Goal: Task Accomplishment & Management: Complete application form

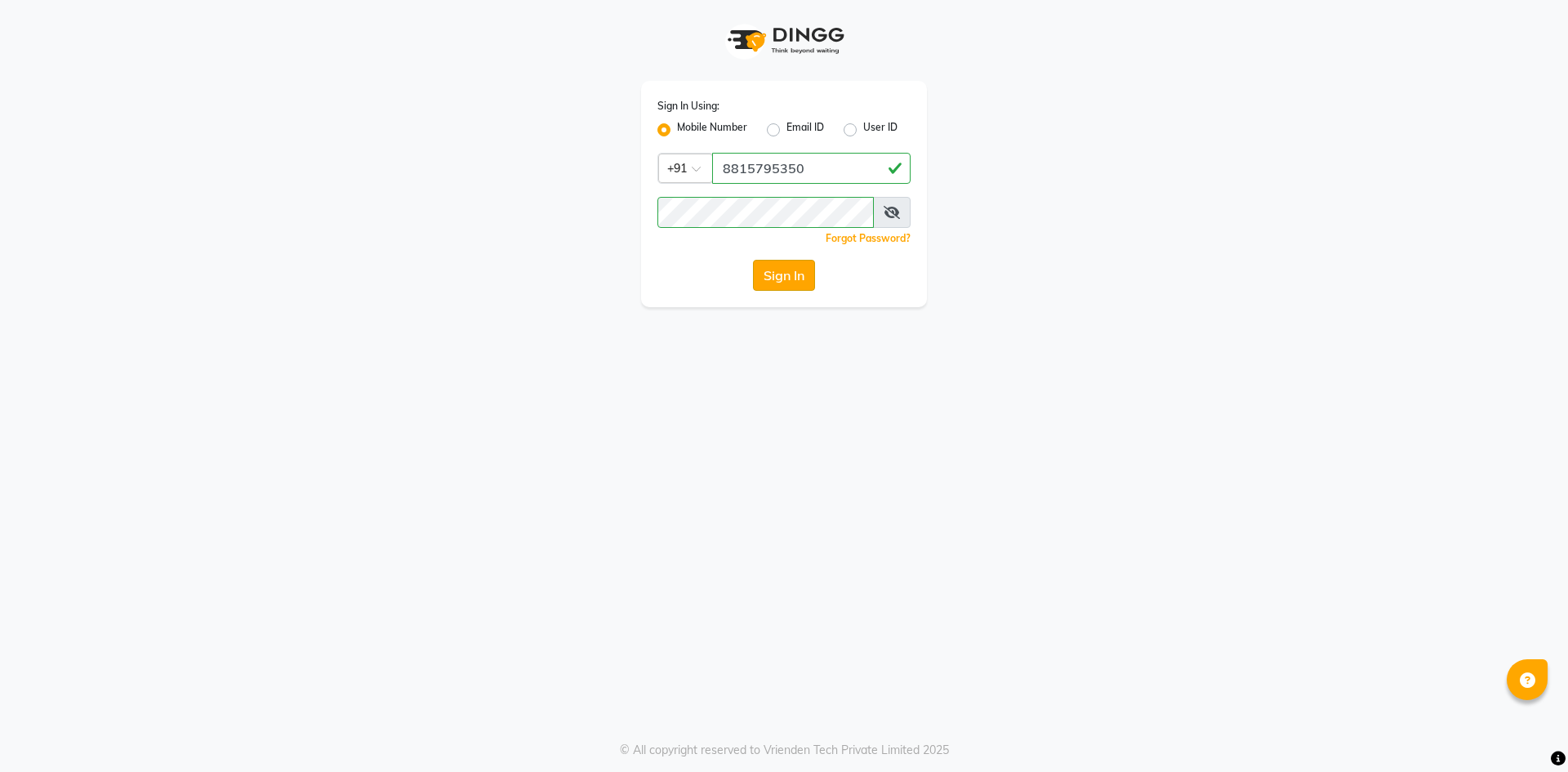
click at [770, 271] on button "Sign In" at bounding box center [784, 275] width 62 height 31
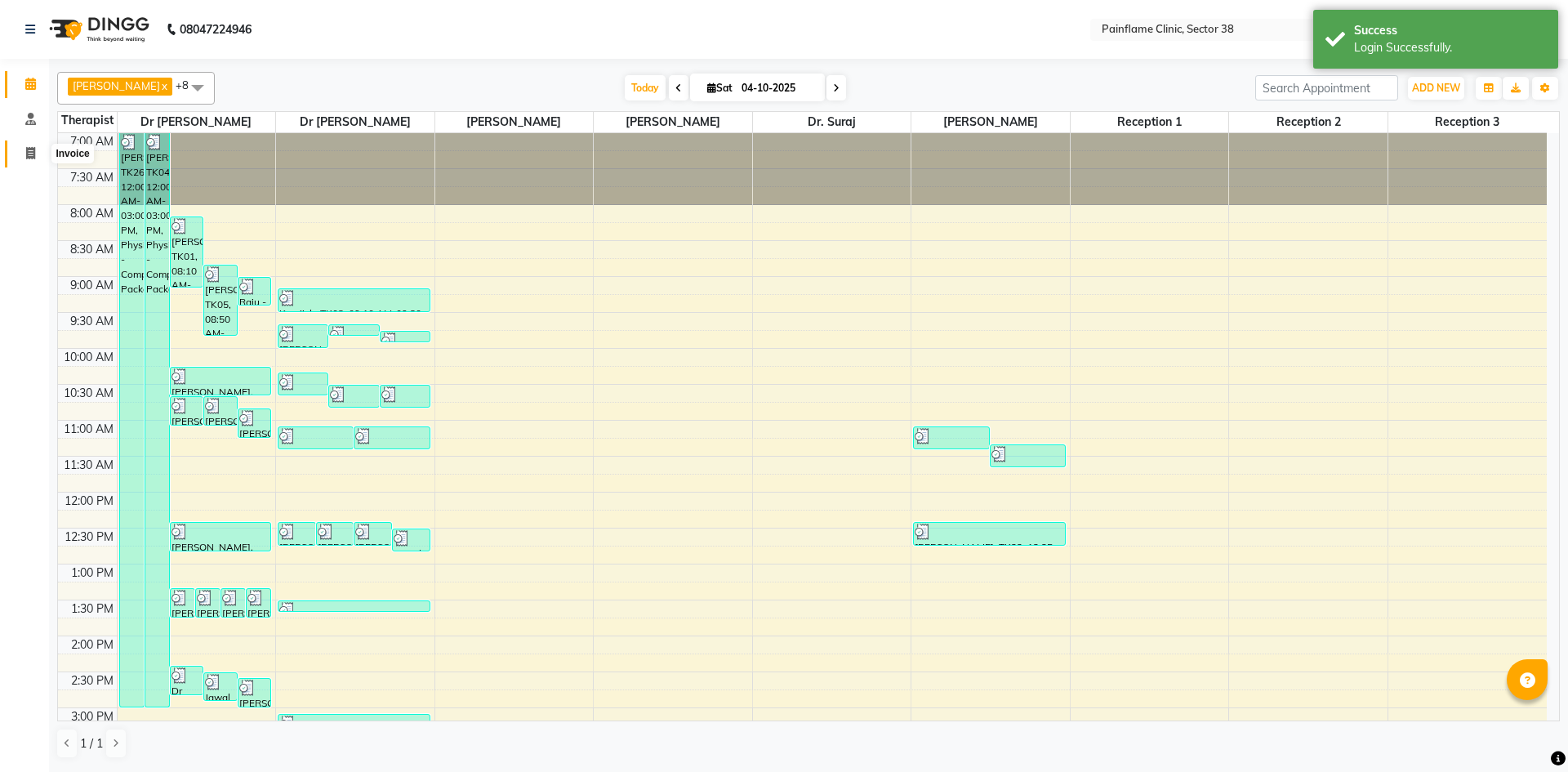
click at [26, 156] on icon at bounding box center [30, 153] width 9 height 12
select select "service"
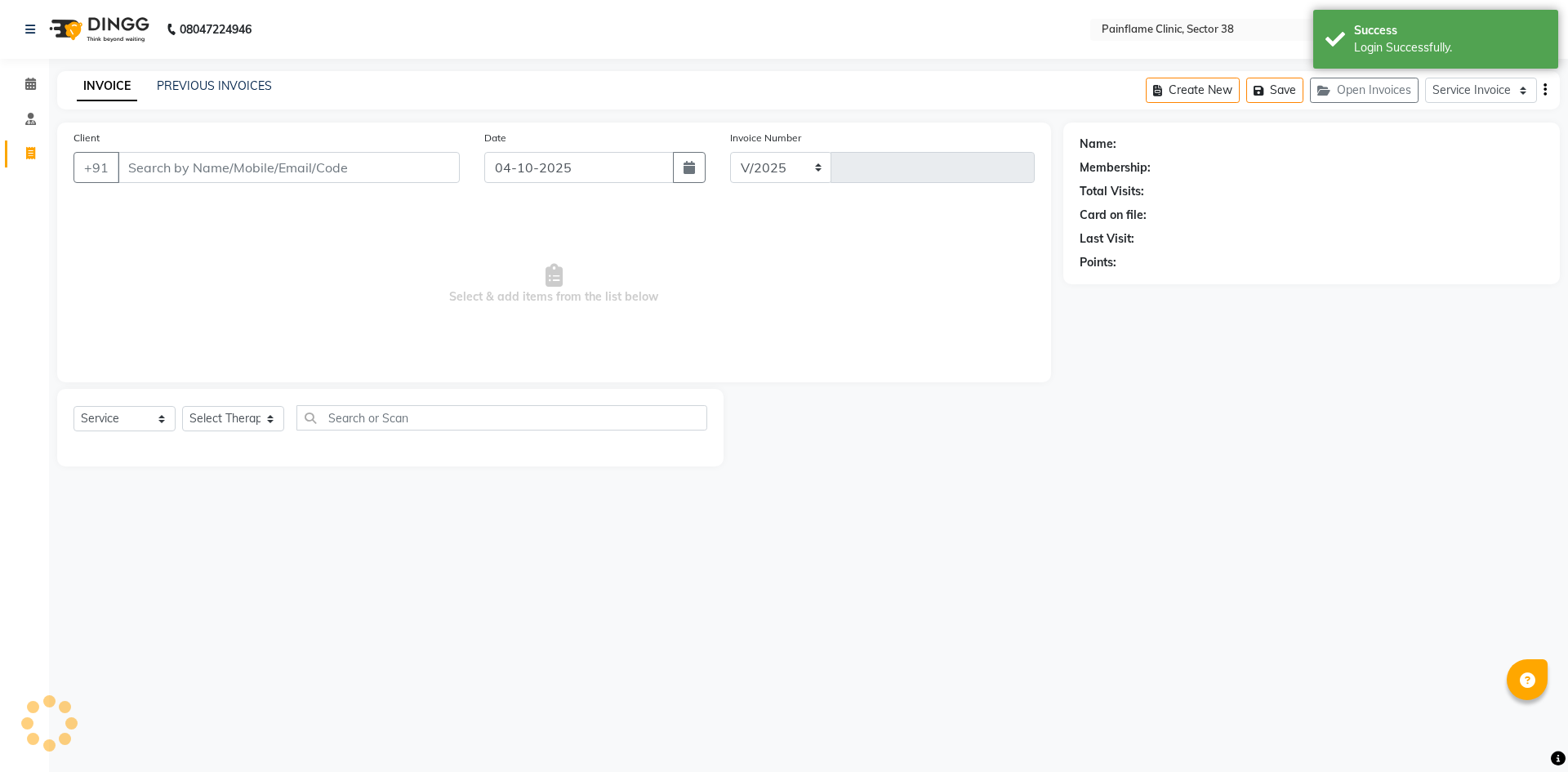
select select "3964"
type input "11853"
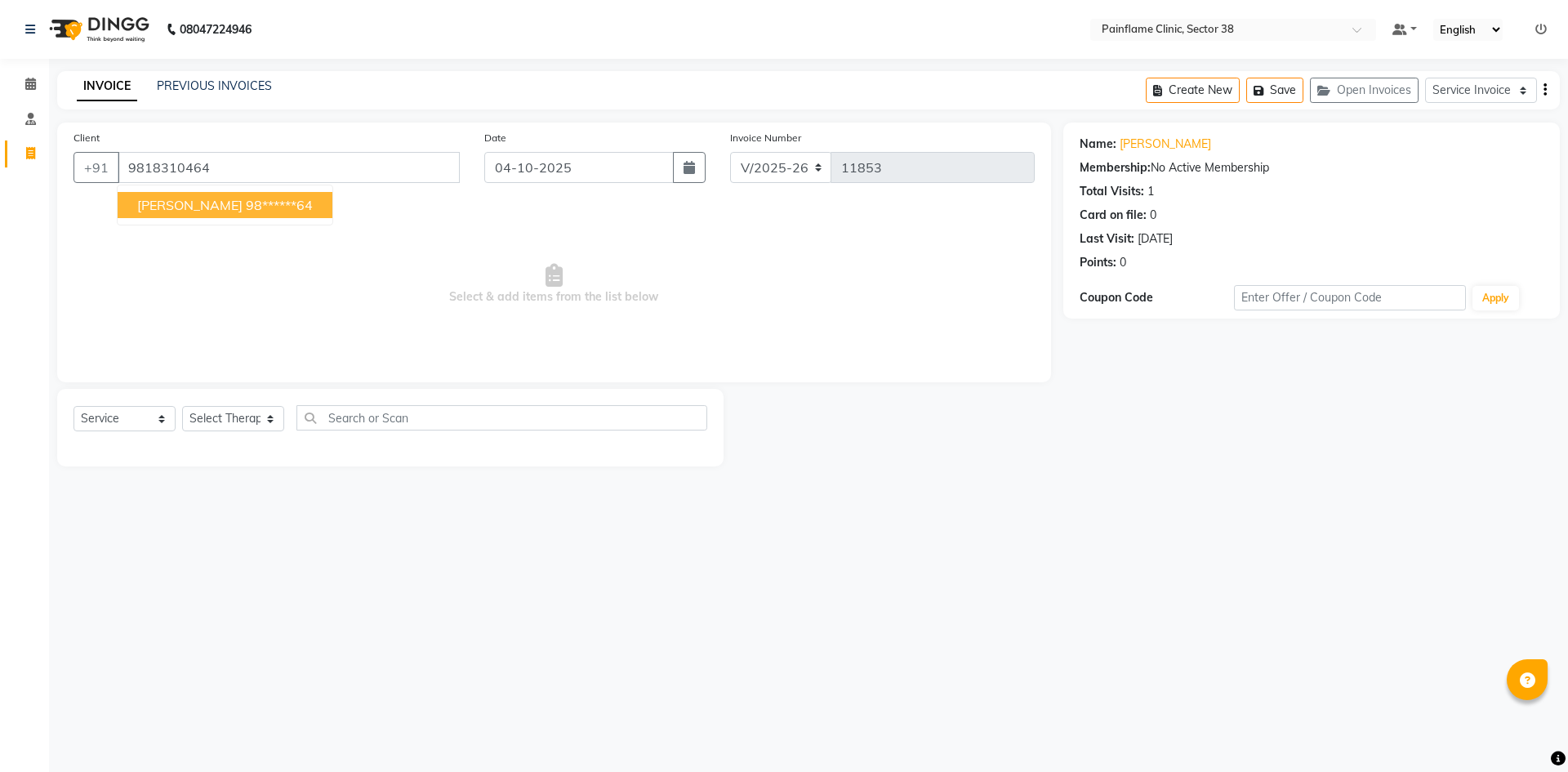
click at [280, 193] on button "[PERSON_NAME] 98******64" at bounding box center [225, 205] width 215 height 26
type input "98******64"
click at [254, 421] on select "Select Therapist [PERSON_NAME] Dr [PERSON_NAME] [PERSON_NAME] Dr [PERSON_NAME] …" at bounding box center [233, 418] width 102 height 25
select select "20209"
click at [182, 406] on select "Select Therapist [PERSON_NAME] Dr [PERSON_NAME] [PERSON_NAME] Dr [PERSON_NAME] …" at bounding box center [233, 418] width 102 height 25
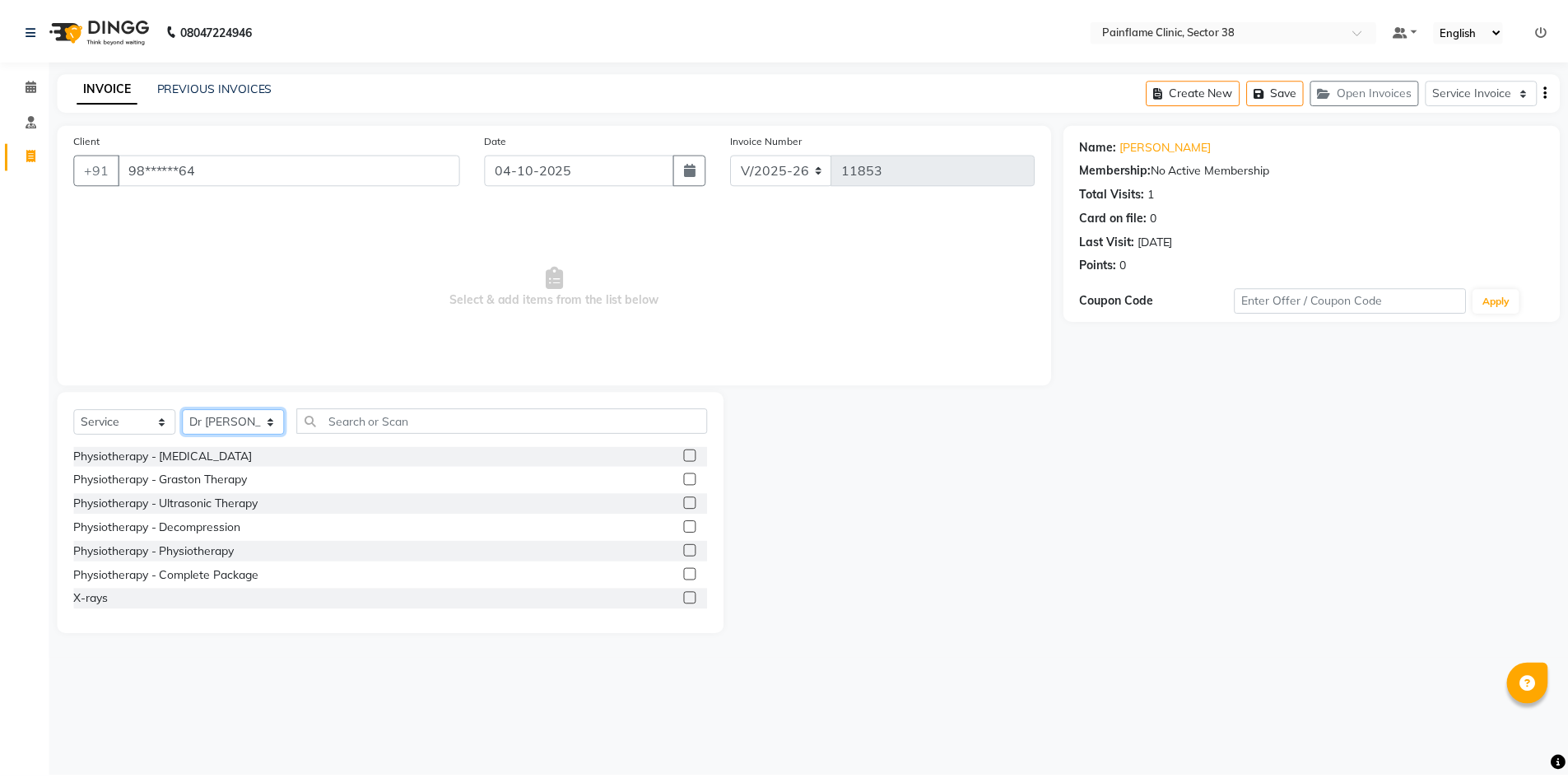
scroll to position [98, 0]
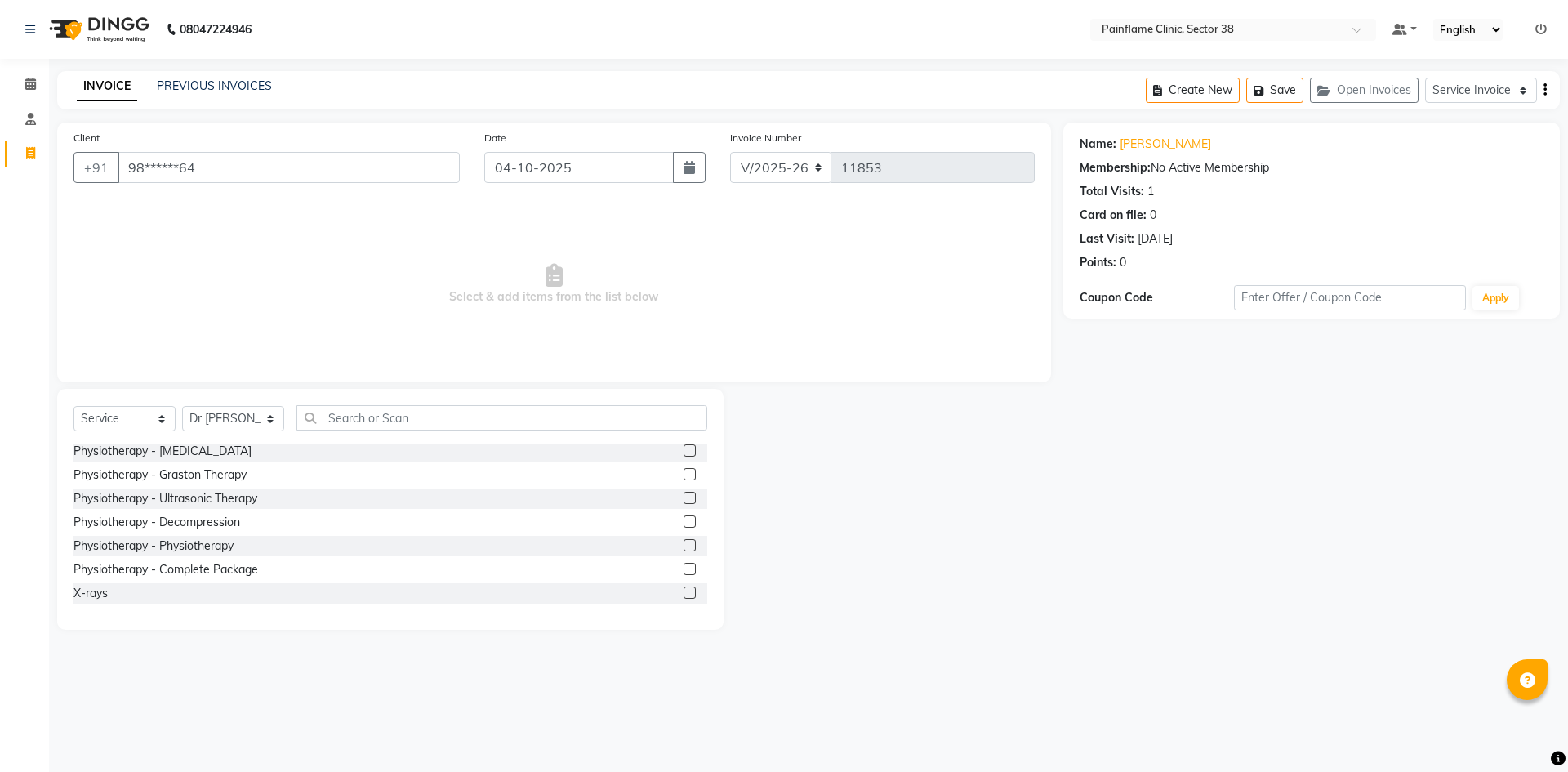
click at [683, 567] on label at bounding box center [689, 569] width 12 height 12
click at [683, 567] on input "checkbox" at bounding box center [689, 570] width 10 height 10
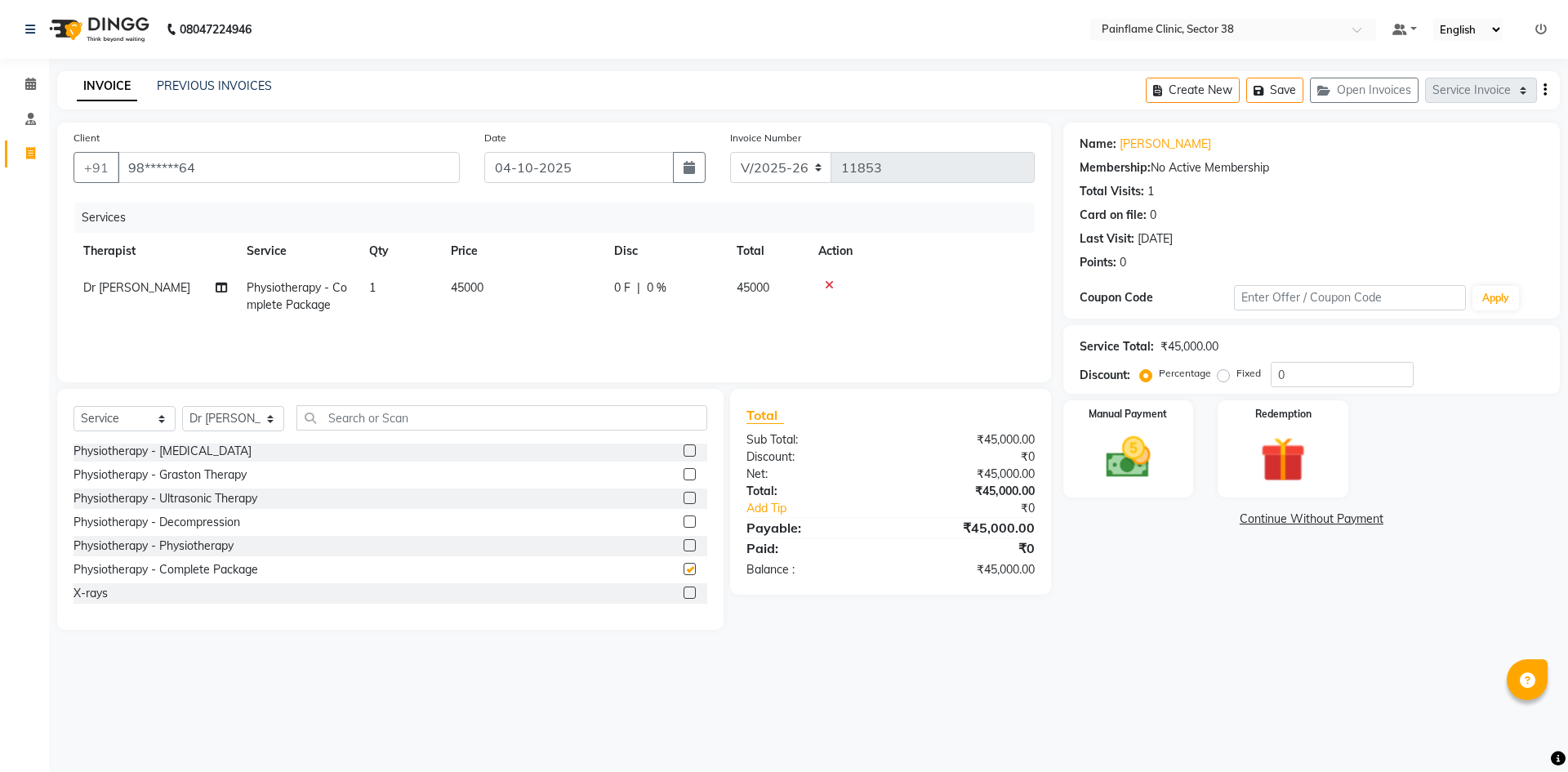
checkbox input "false"
click at [571, 270] on td "45000" at bounding box center [523, 297] width 163 height 54
select select "20209"
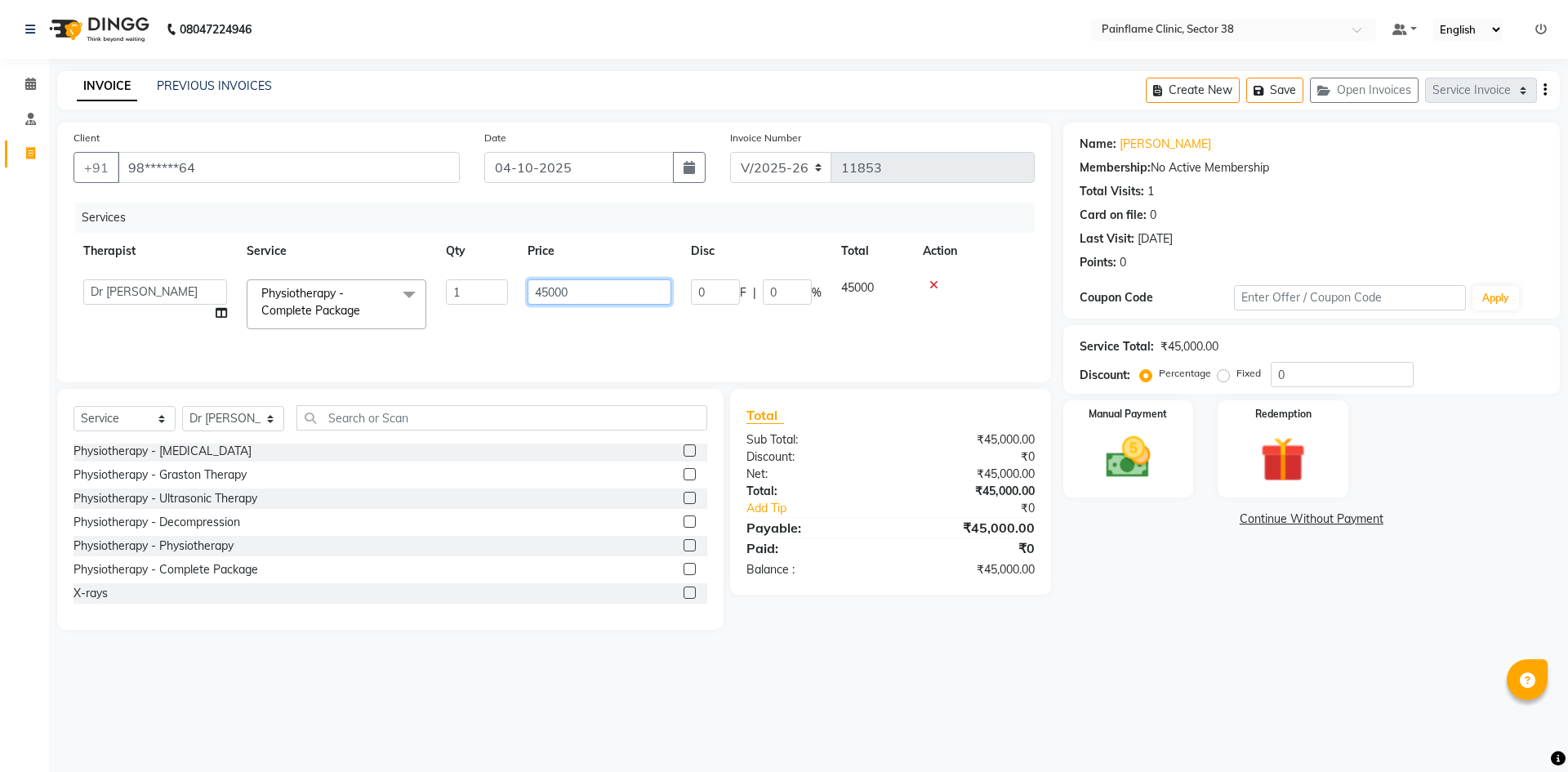
click at [572, 288] on input "45000" at bounding box center [599, 291] width 144 height 25
type input "4"
type input "15000"
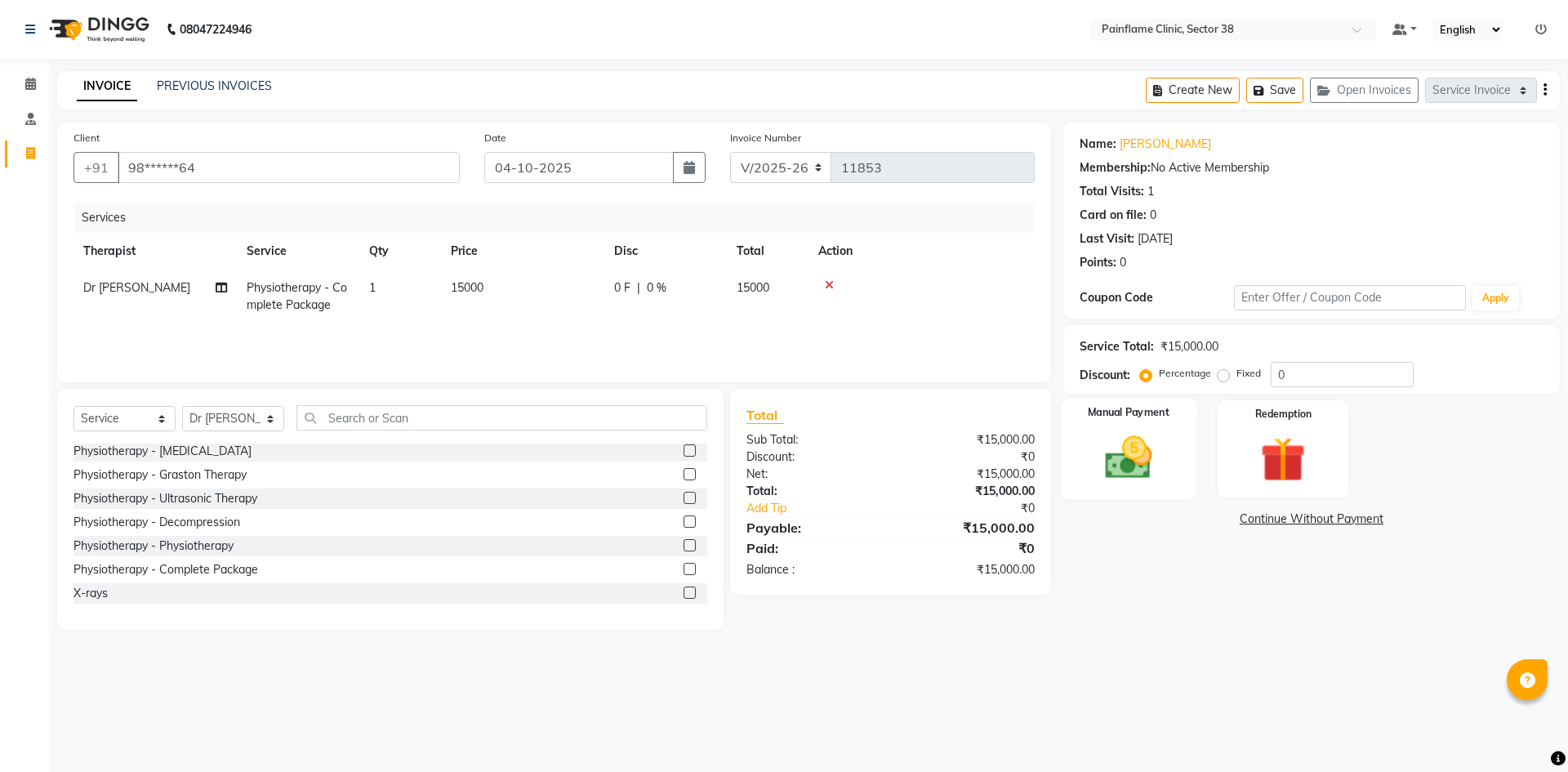
click at [1162, 461] on img at bounding box center [1128, 457] width 76 height 54
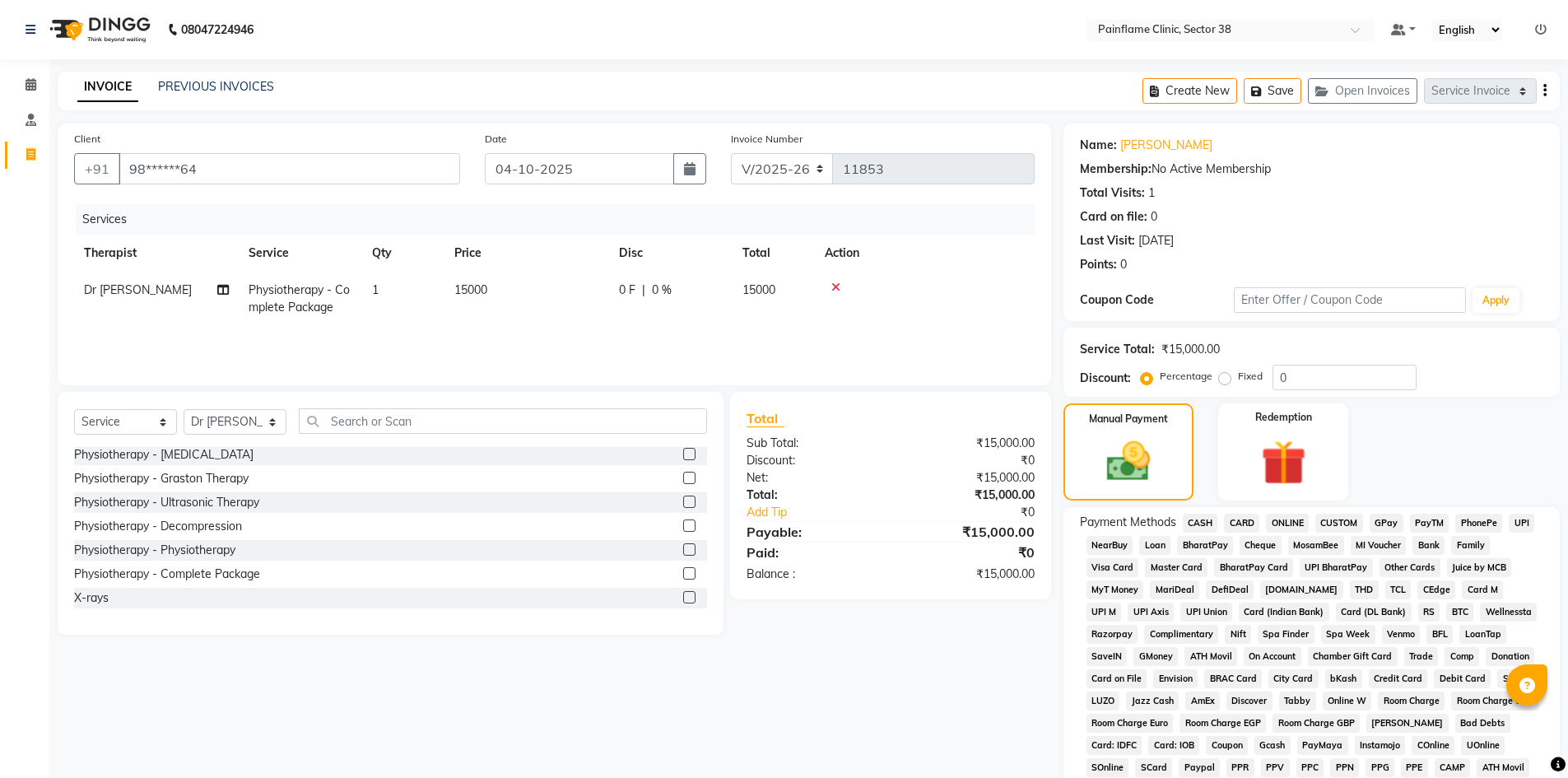
click at [1514, 522] on span "UPI" at bounding box center [1521, 523] width 25 height 19
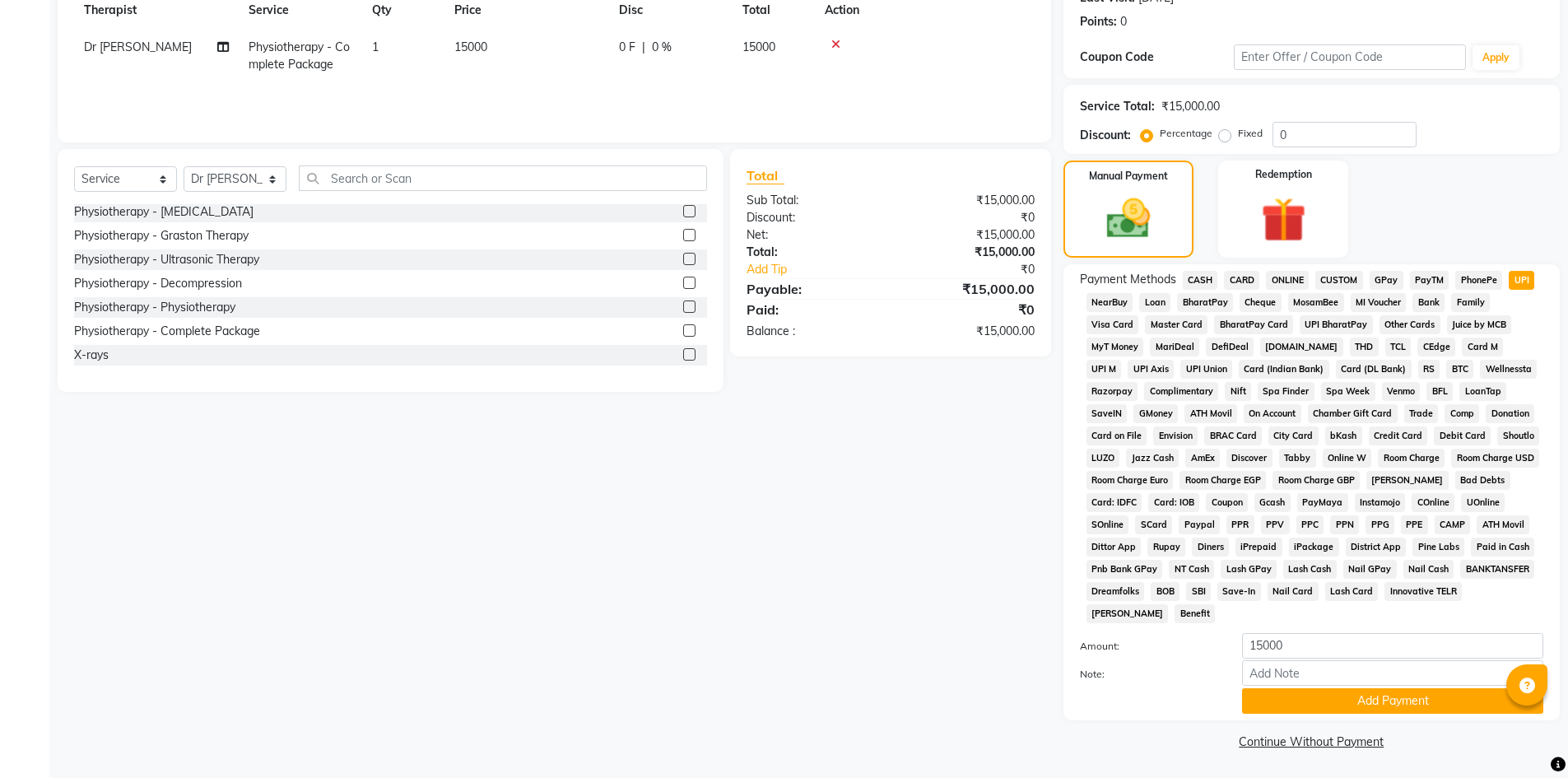
scroll to position [243, 0]
click at [1346, 696] on button "Add Payment" at bounding box center [1393, 699] width 301 height 25
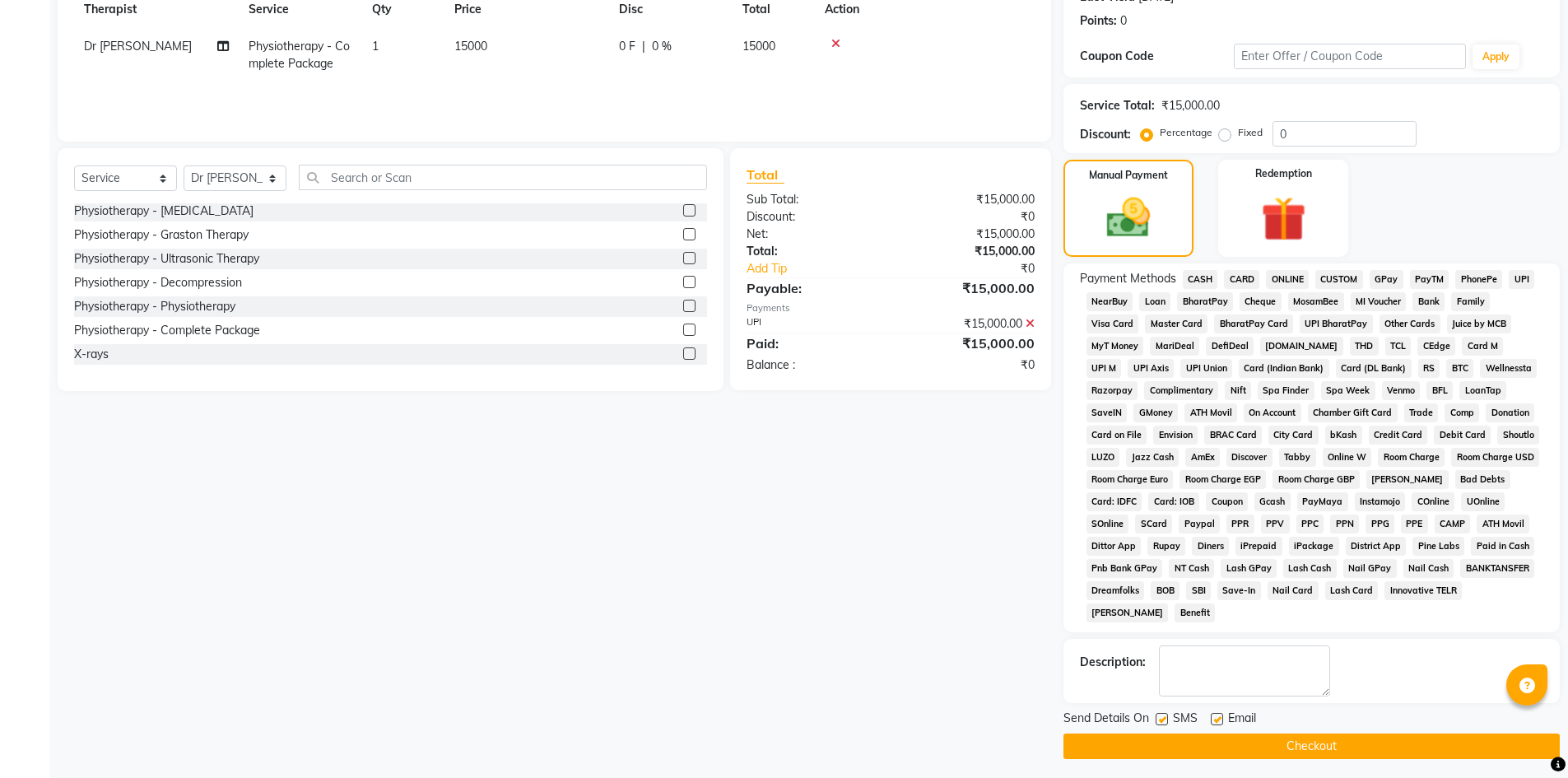
click at [1214, 714] on label at bounding box center [1217, 719] width 12 height 12
click at [1214, 715] on input "checkbox" at bounding box center [1216, 720] width 10 height 10
checkbox input "false"
click at [1162, 717] on label at bounding box center [1162, 719] width 12 height 12
click at [1162, 717] on input "checkbox" at bounding box center [1161, 720] width 10 height 10
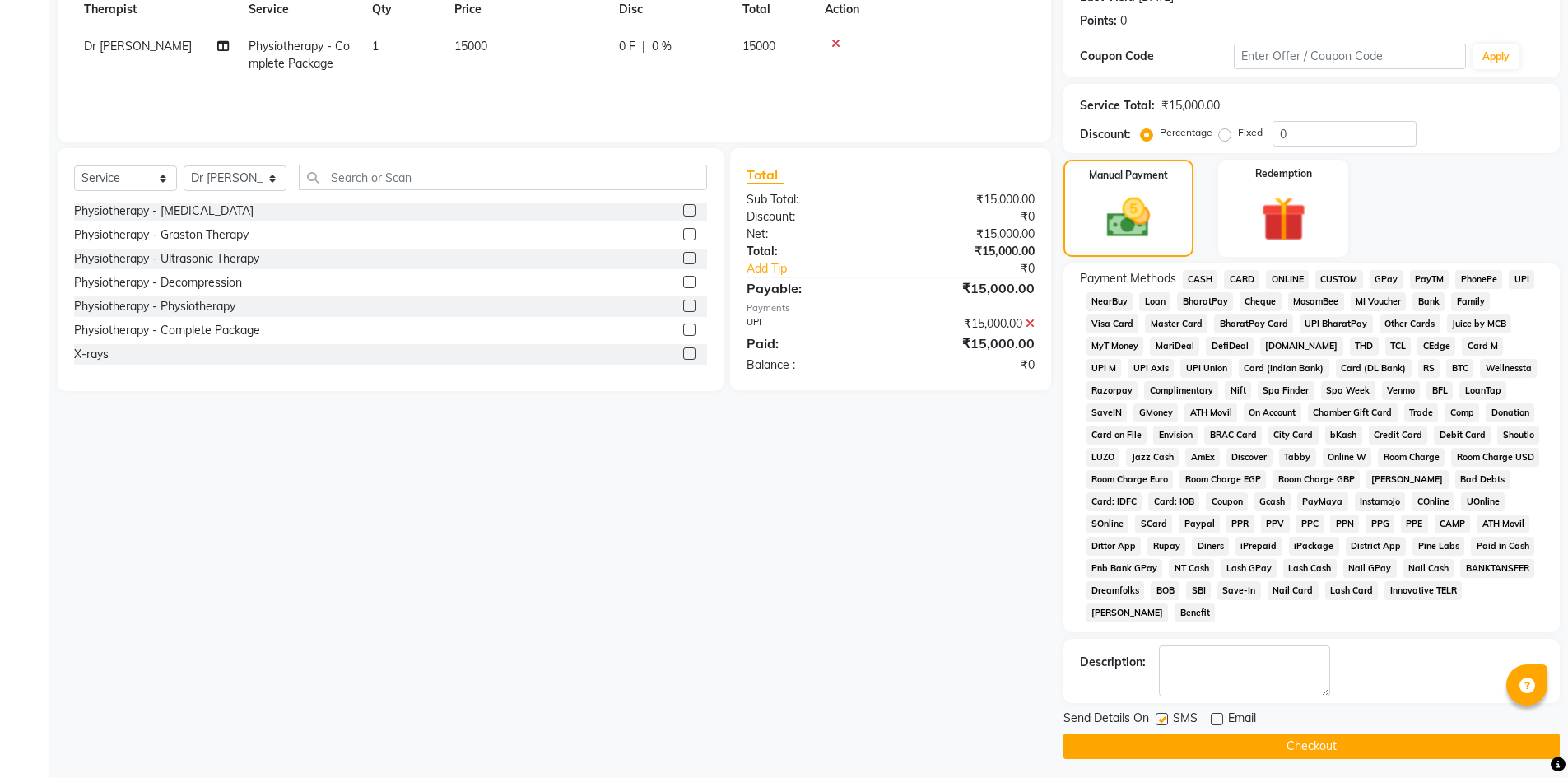
checkbox input "false"
click at [1169, 735] on button "Checkout" at bounding box center [1312, 746] width 496 height 25
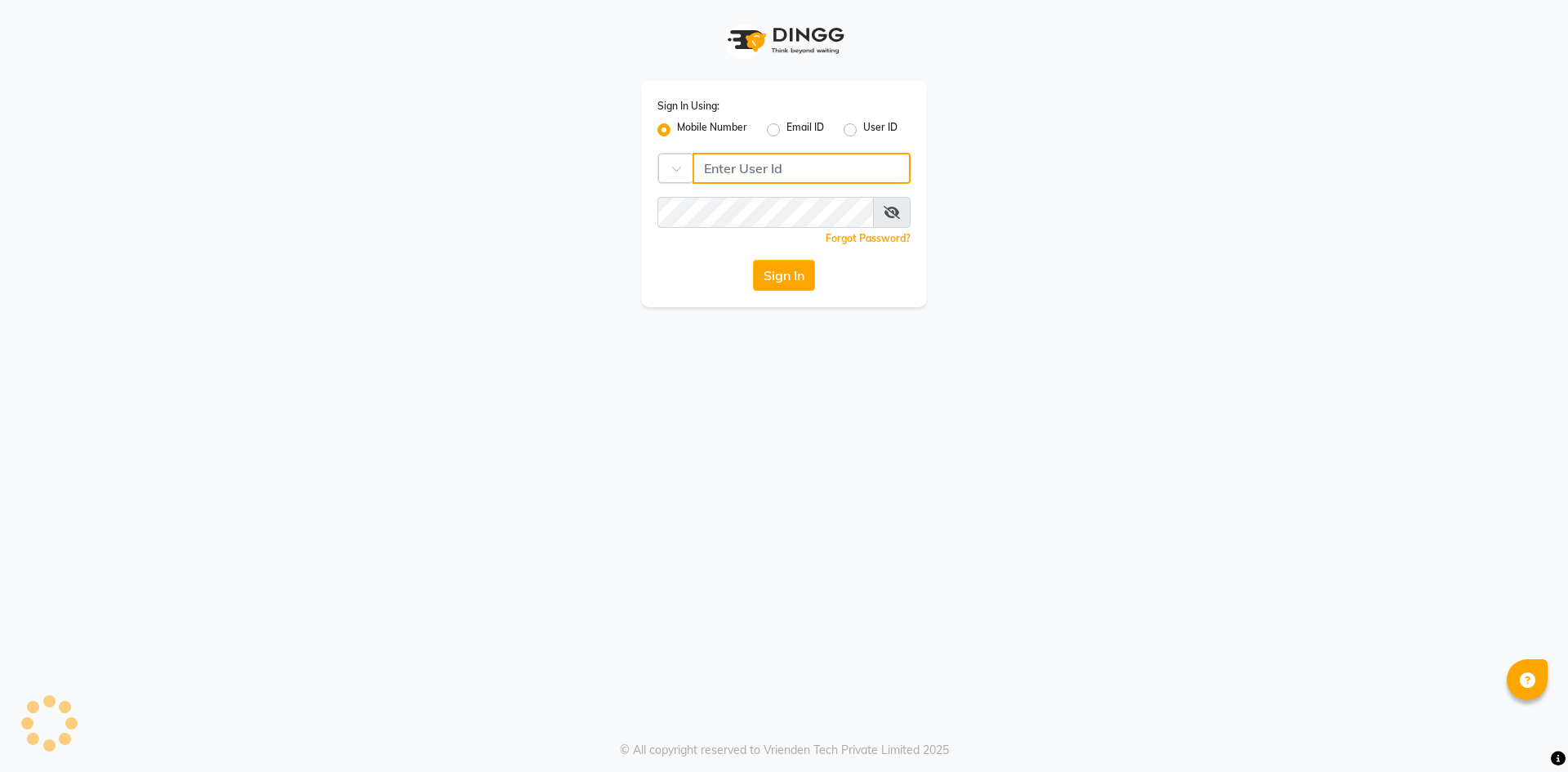
type input "8815795350"
click at [799, 263] on button "Sign In" at bounding box center [784, 275] width 62 height 31
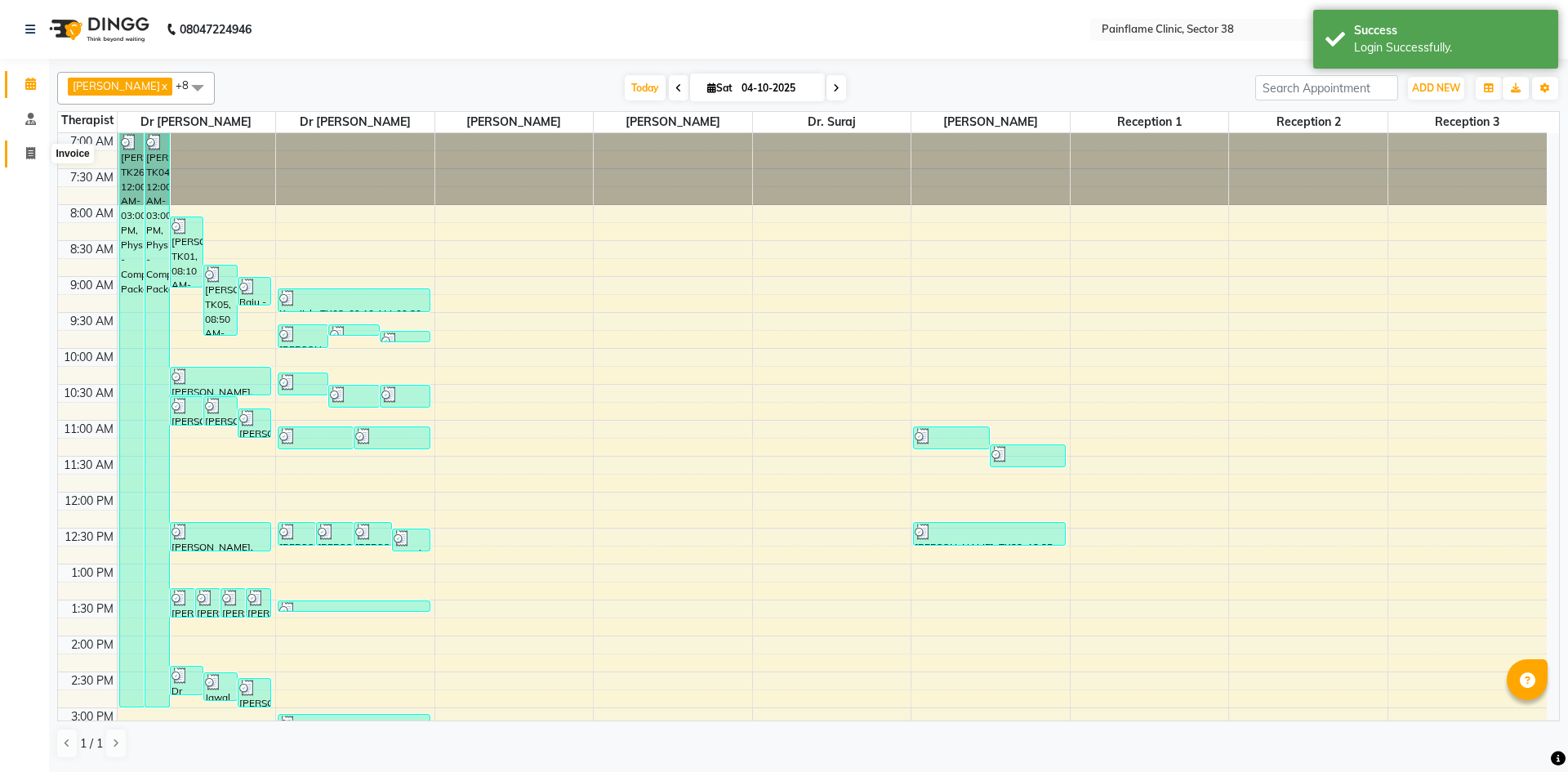
click at [29, 154] on icon at bounding box center [30, 153] width 9 height 12
select select "service"
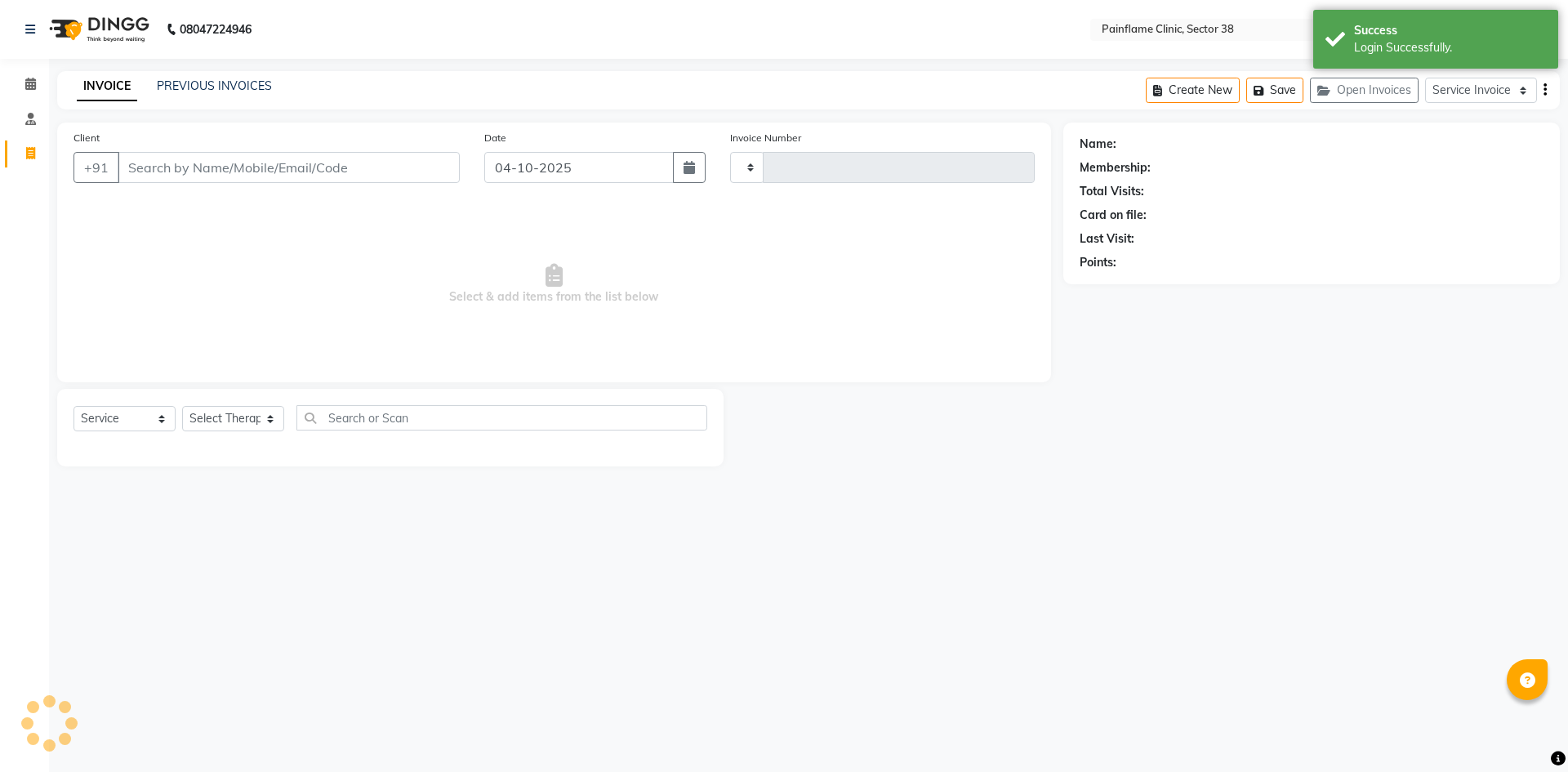
type input "11853"
select select "3964"
click at [236, 84] on link "PREVIOUS INVOICES" at bounding box center [214, 85] width 115 height 15
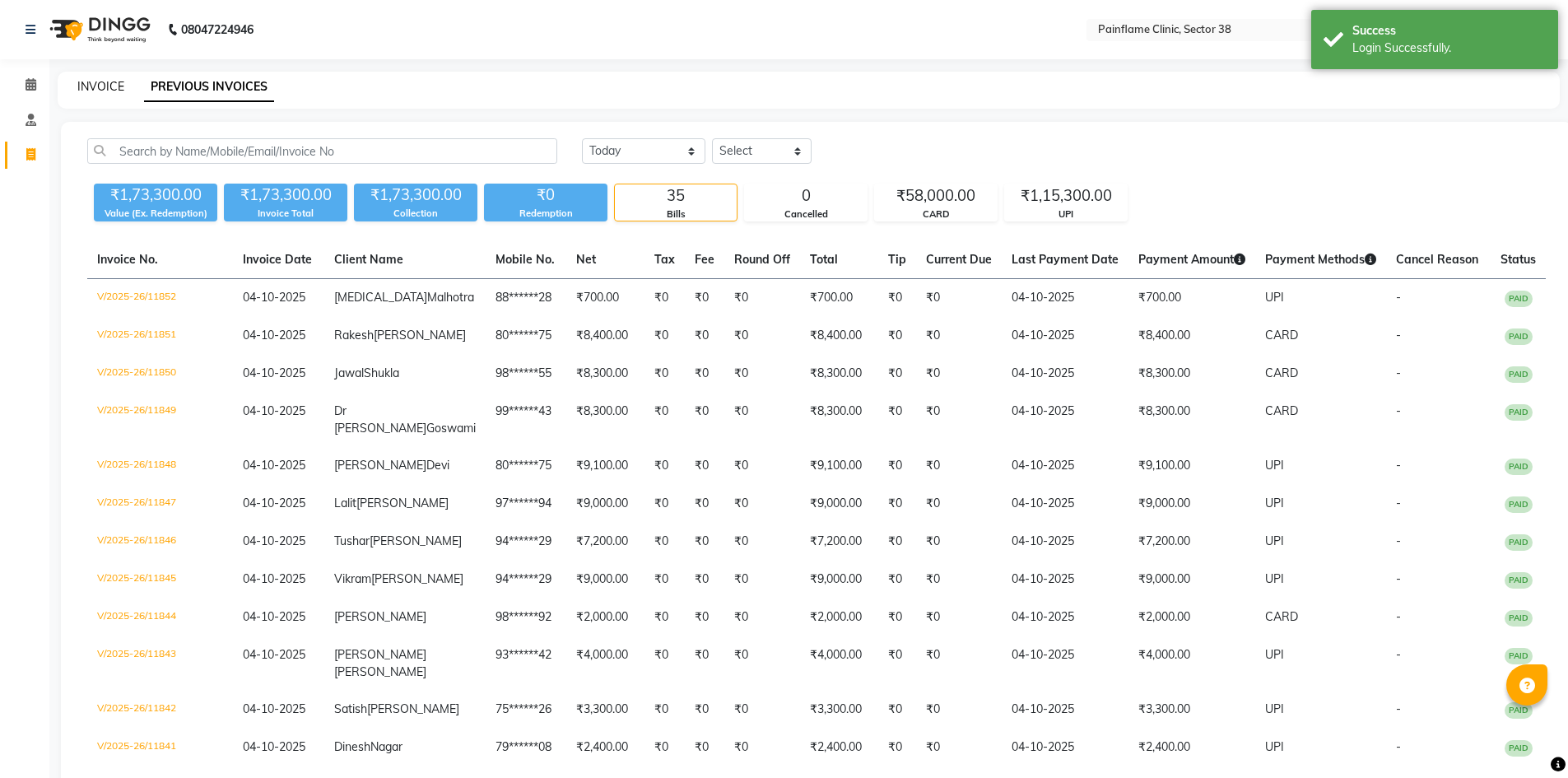
click at [100, 89] on link "INVOICE" at bounding box center [100, 86] width 47 height 15
select select "3964"
select select "service"
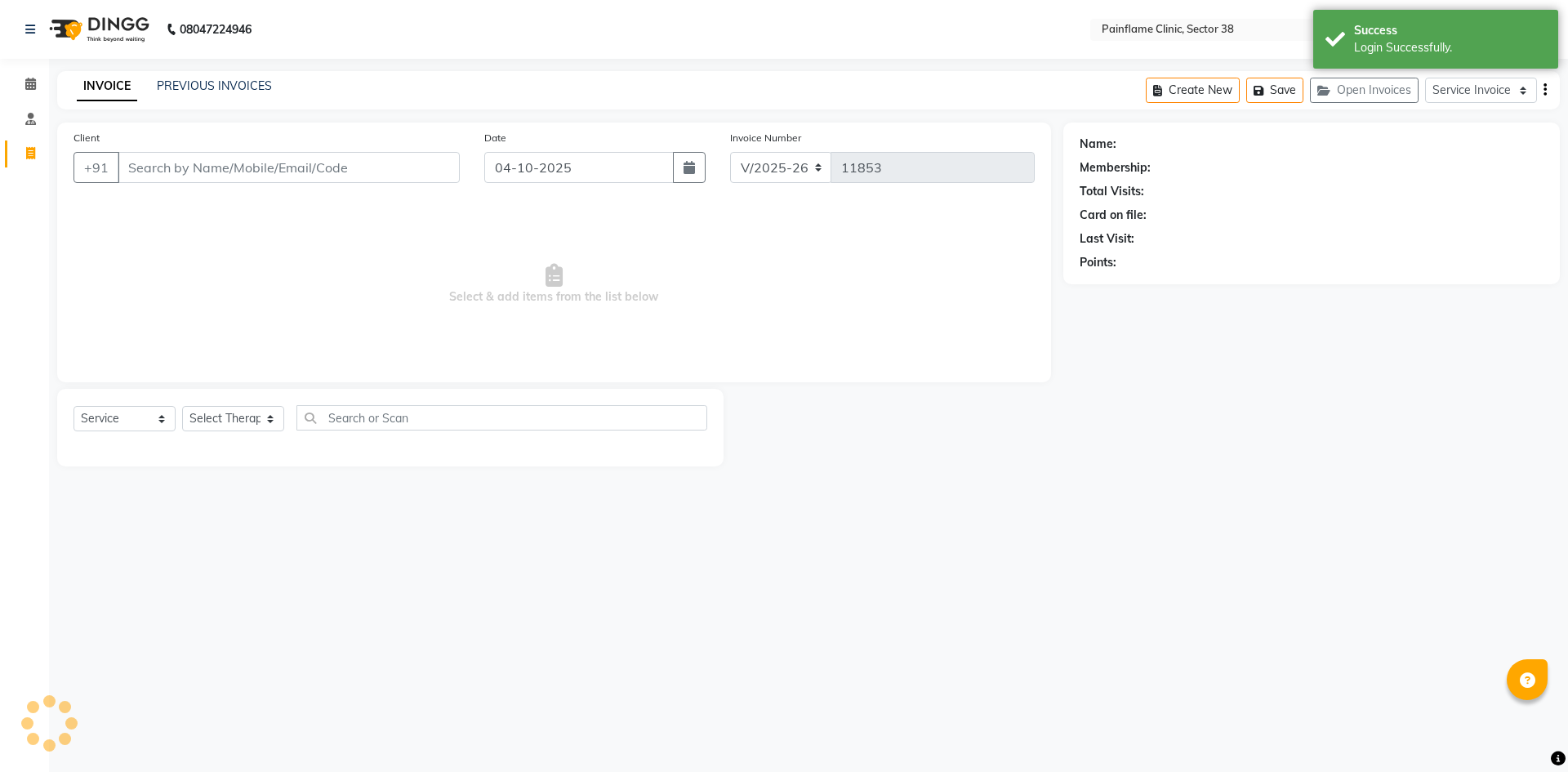
click at [156, 167] on input "Client" at bounding box center [289, 168] width 342 height 31
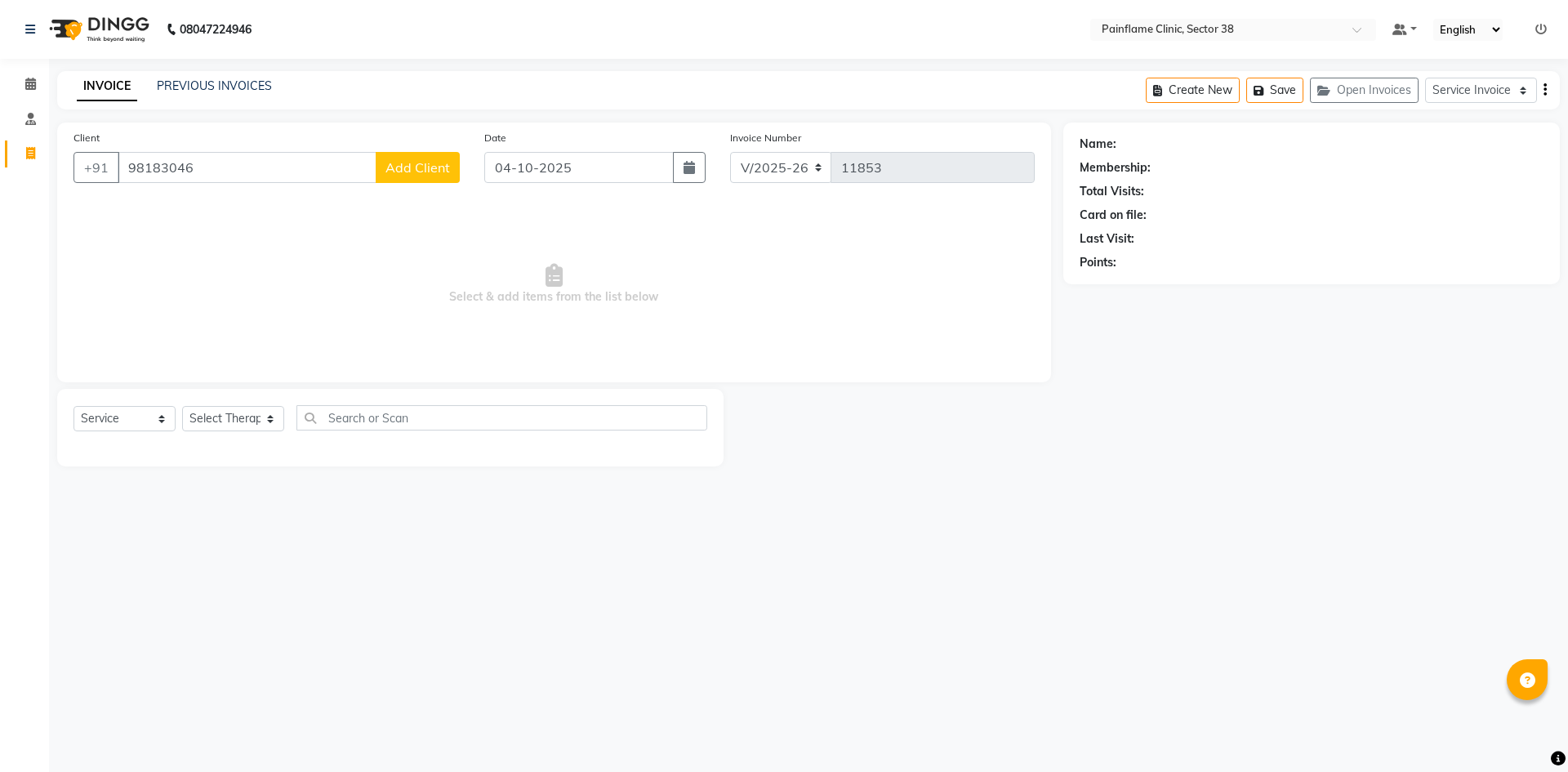
click at [250, 170] on input "98183046" at bounding box center [247, 168] width 259 height 31
type input "9"
click at [309, 230] on ngb-highlight "98******64" at bounding box center [279, 230] width 67 height 16
type input "98******64"
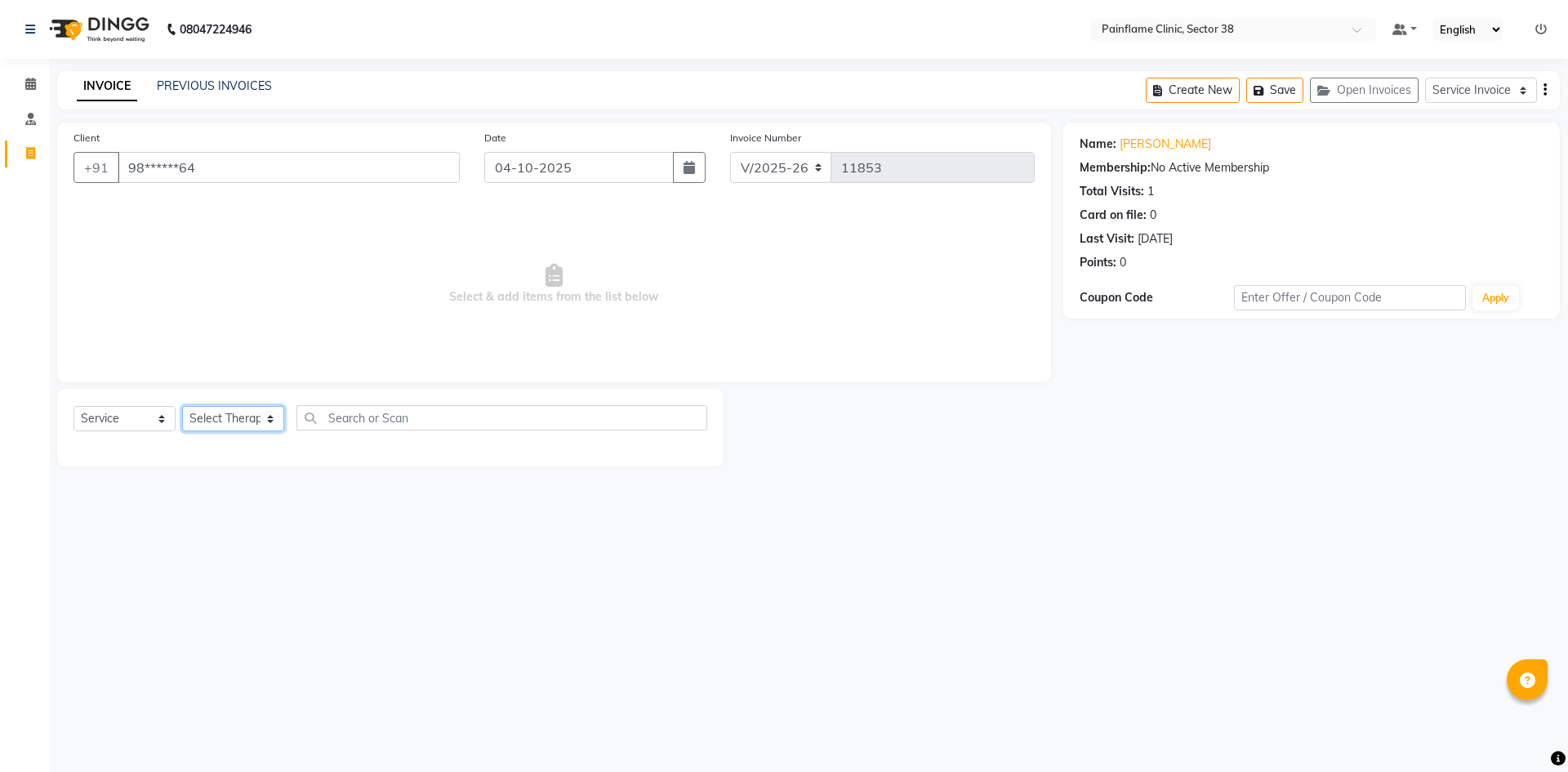
click at [275, 412] on select "Select Therapist [PERSON_NAME] Dr [PERSON_NAME] [PERSON_NAME] Dr [PERSON_NAME] …" at bounding box center [233, 418] width 102 height 25
select select "20209"
click at [182, 406] on select "Select Therapist [PERSON_NAME] Dr [PERSON_NAME] [PERSON_NAME] Dr [PERSON_NAME] …" at bounding box center [233, 418] width 102 height 25
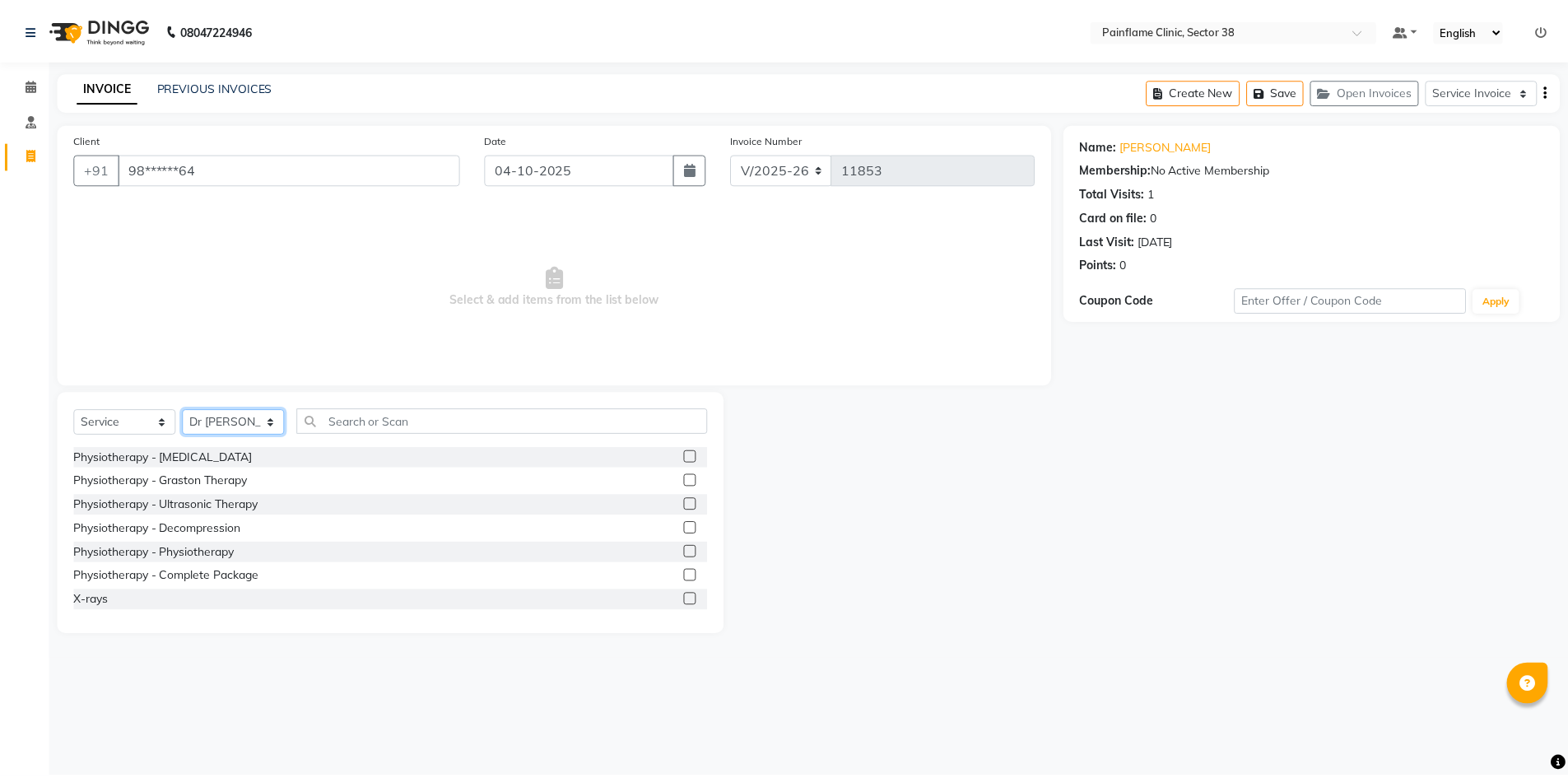
scroll to position [98, 0]
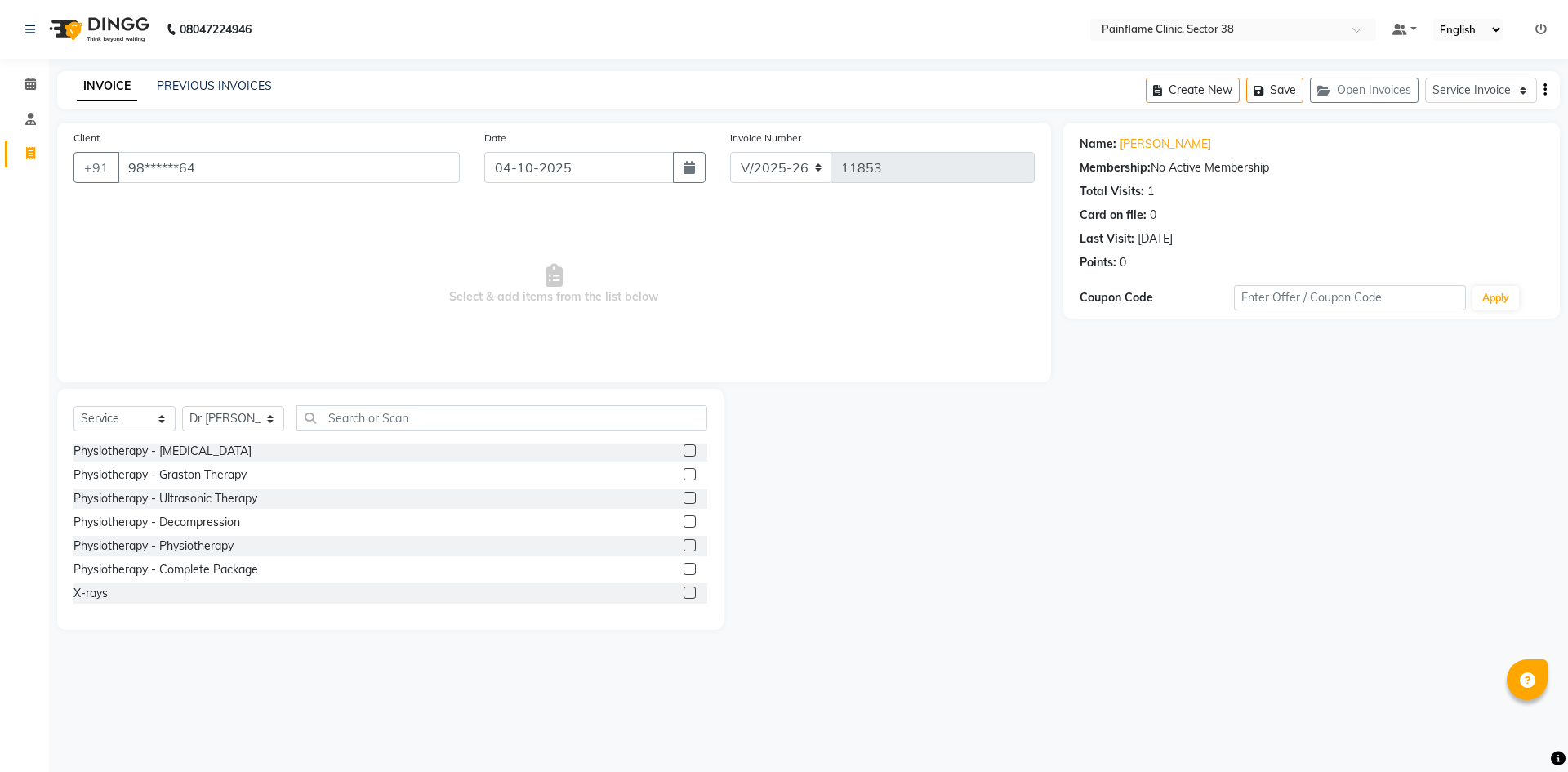
click at [683, 566] on label at bounding box center [689, 569] width 12 height 12
click at [683, 566] on input "checkbox" at bounding box center [689, 570] width 10 height 10
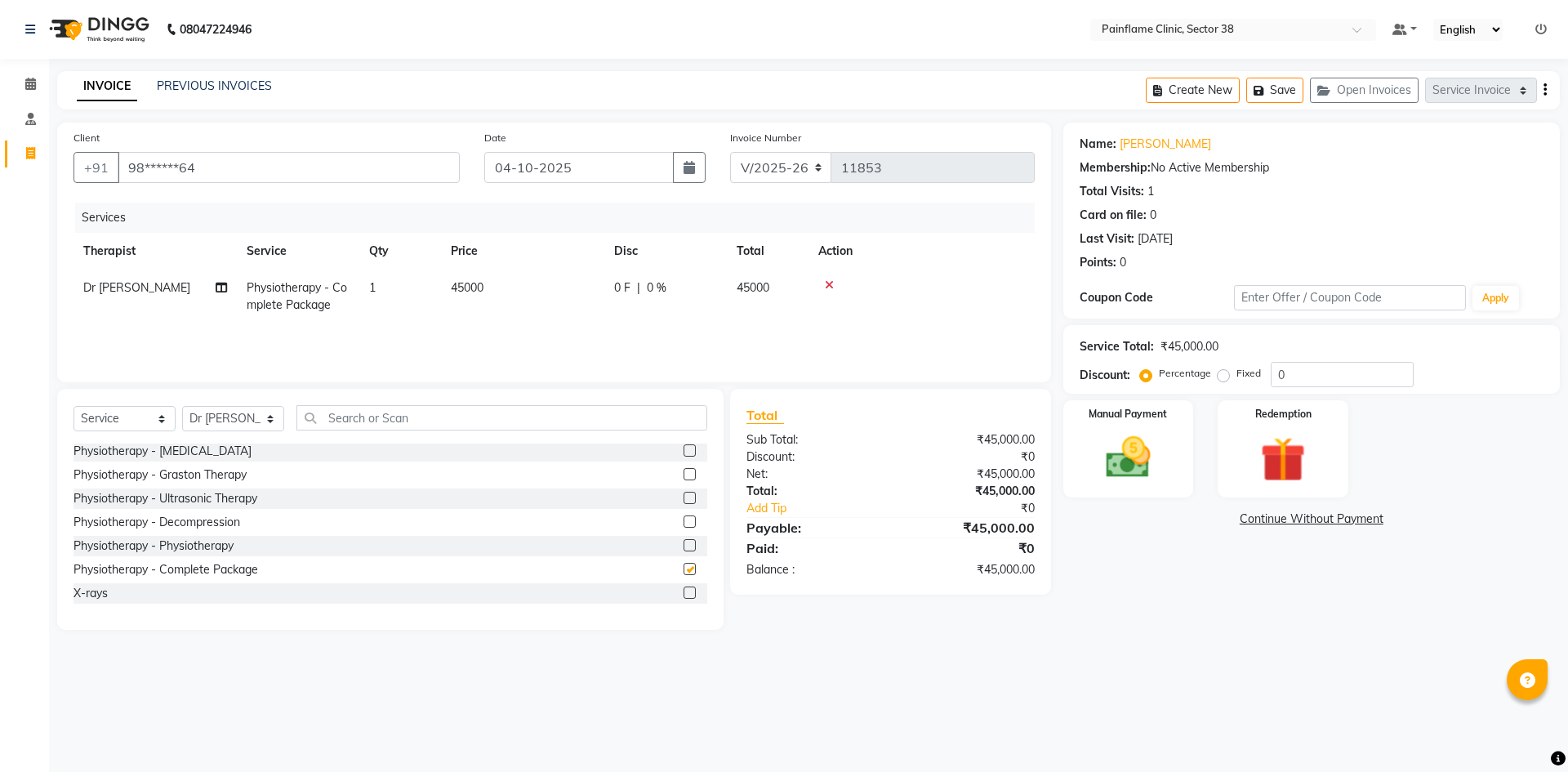
checkbox input "false"
click at [518, 286] on td "45000" at bounding box center [523, 297] width 163 height 54
select select "20209"
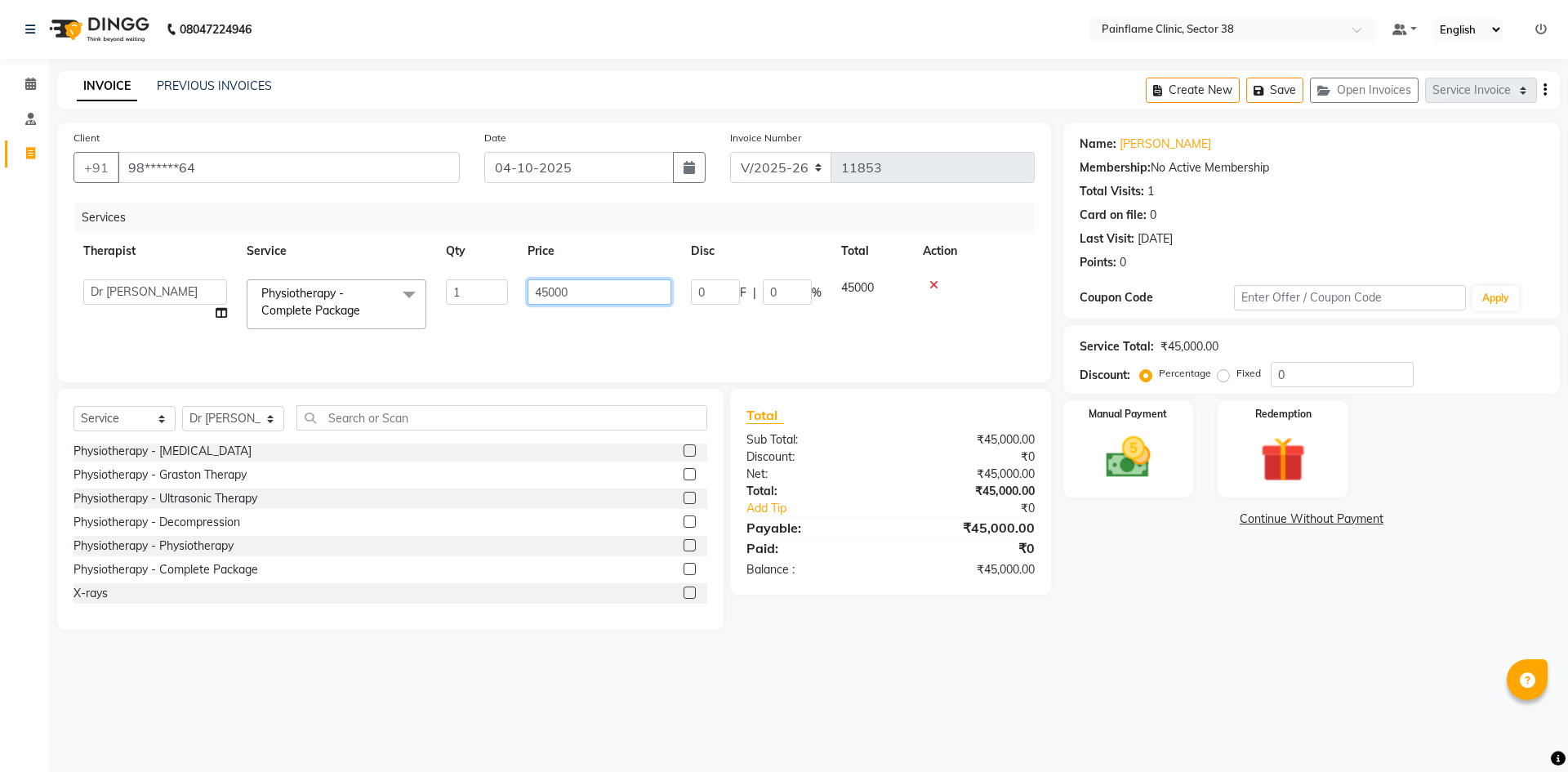
click at [593, 295] on input "45000" at bounding box center [599, 291] width 144 height 25
type input "4"
type input "15000"
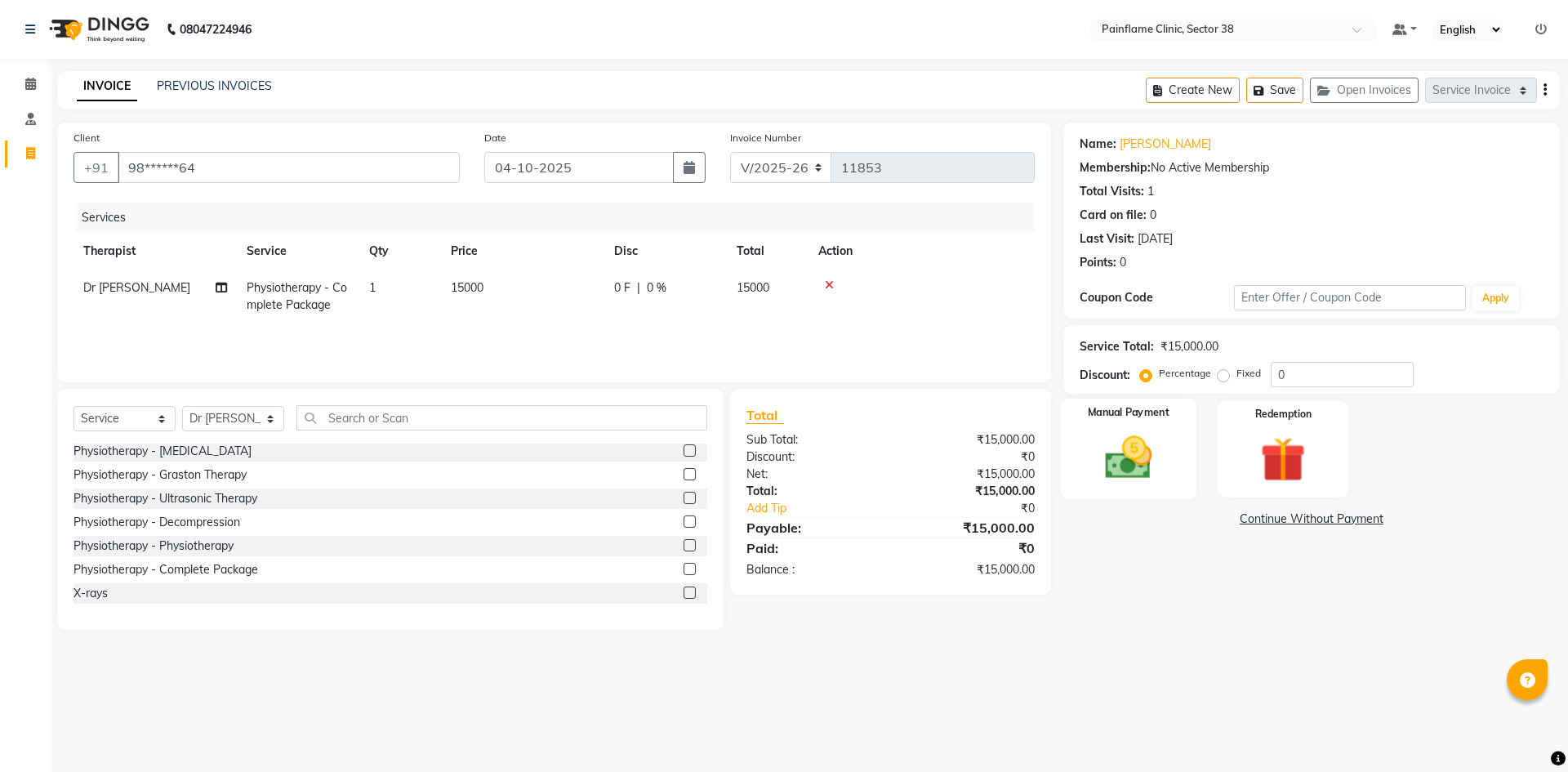
click at [1150, 438] on img at bounding box center [1128, 457] width 76 height 54
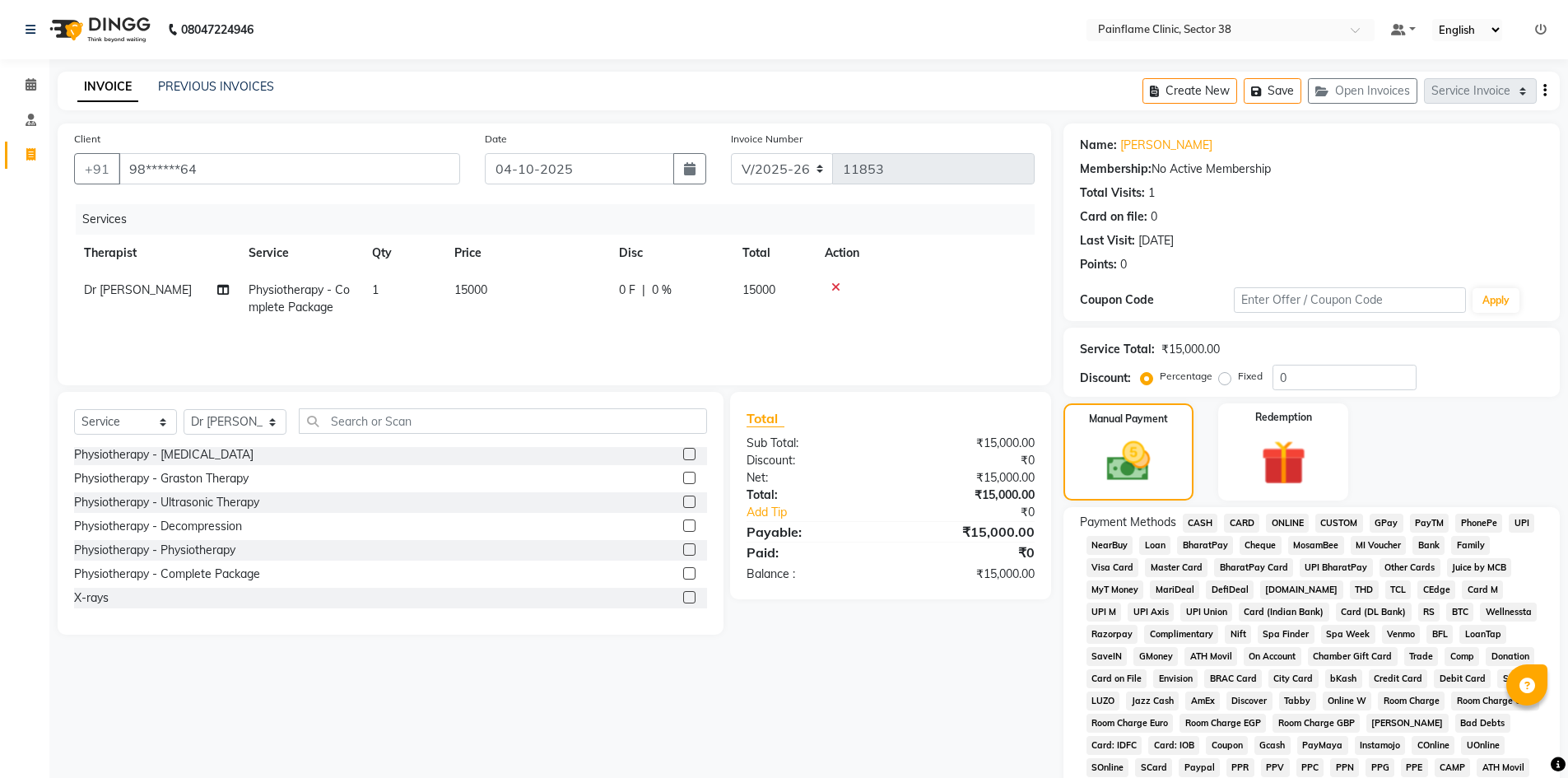
click at [1521, 518] on span "UPI" at bounding box center [1521, 523] width 25 height 19
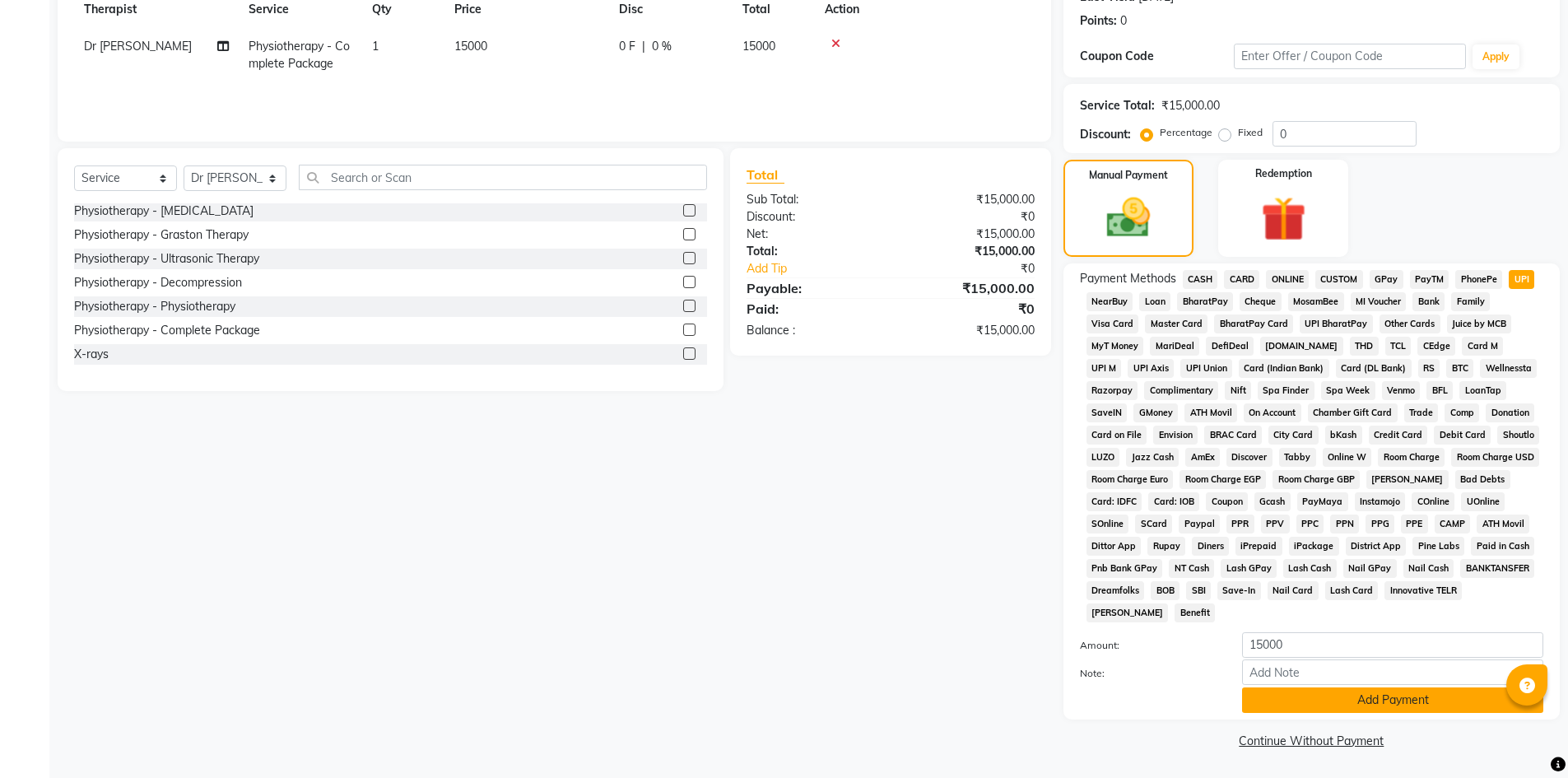
click at [1325, 690] on button "Add Payment" at bounding box center [1393, 699] width 301 height 25
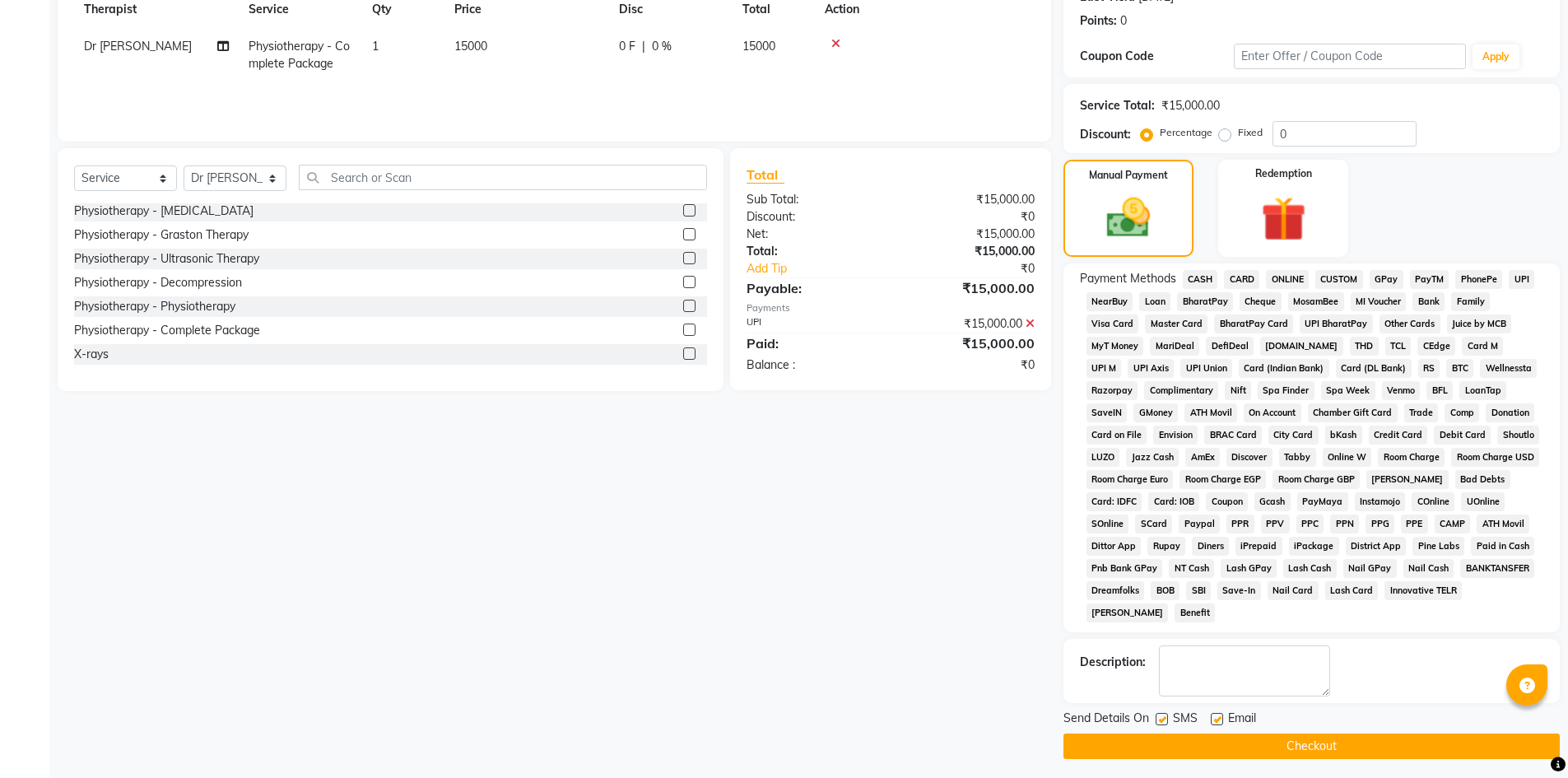
click at [1218, 716] on label at bounding box center [1217, 719] width 12 height 12
click at [1218, 716] on input "checkbox" at bounding box center [1216, 720] width 10 height 10
checkbox input "false"
click at [1159, 710] on div "SMS" at bounding box center [1183, 720] width 55 height 21
click at [1158, 717] on label at bounding box center [1162, 719] width 12 height 12
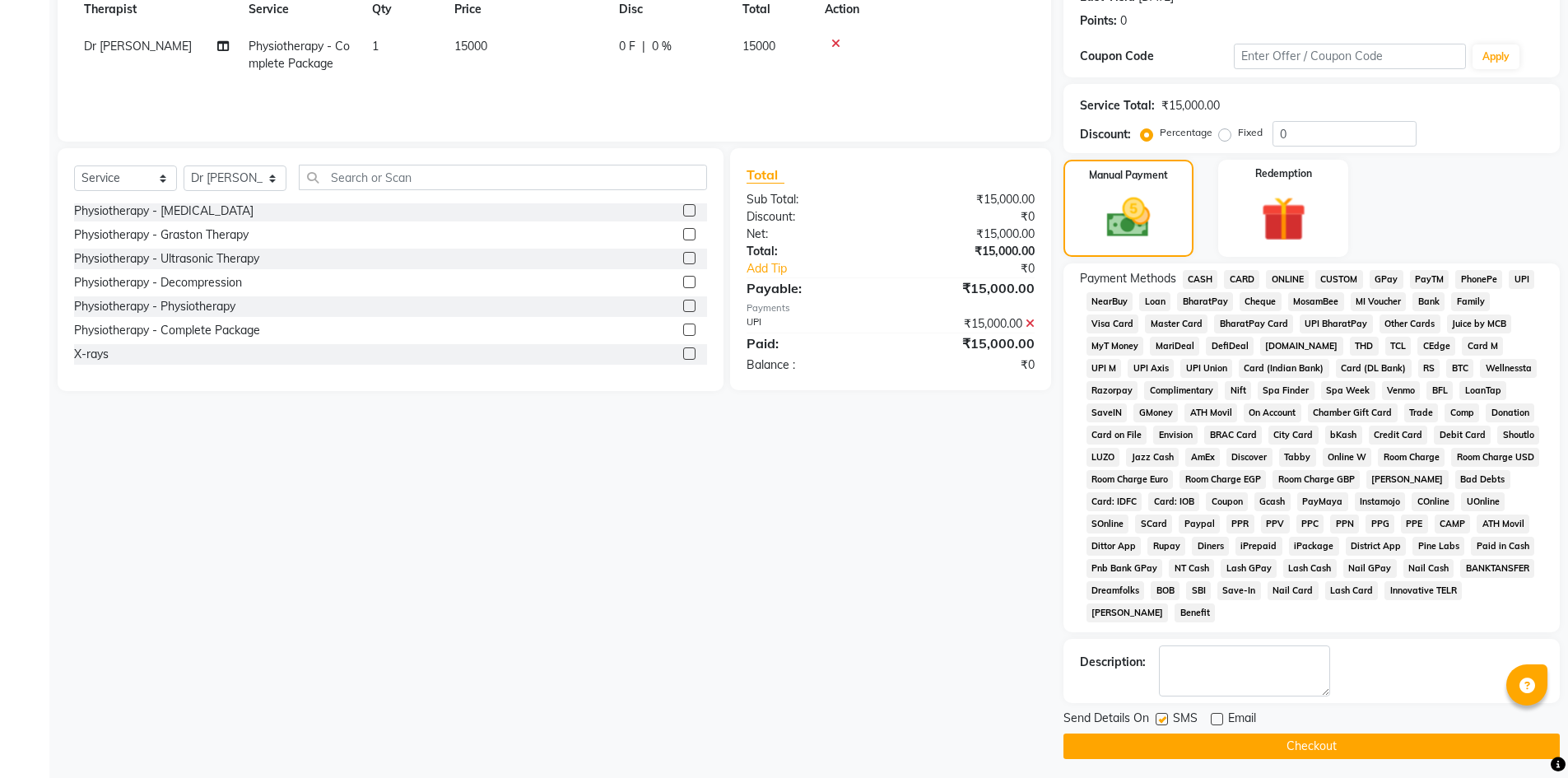
click at [1158, 717] on input "checkbox" at bounding box center [1161, 720] width 10 height 10
checkbox input "false"
click at [1222, 742] on button "Checkout" at bounding box center [1312, 746] width 496 height 25
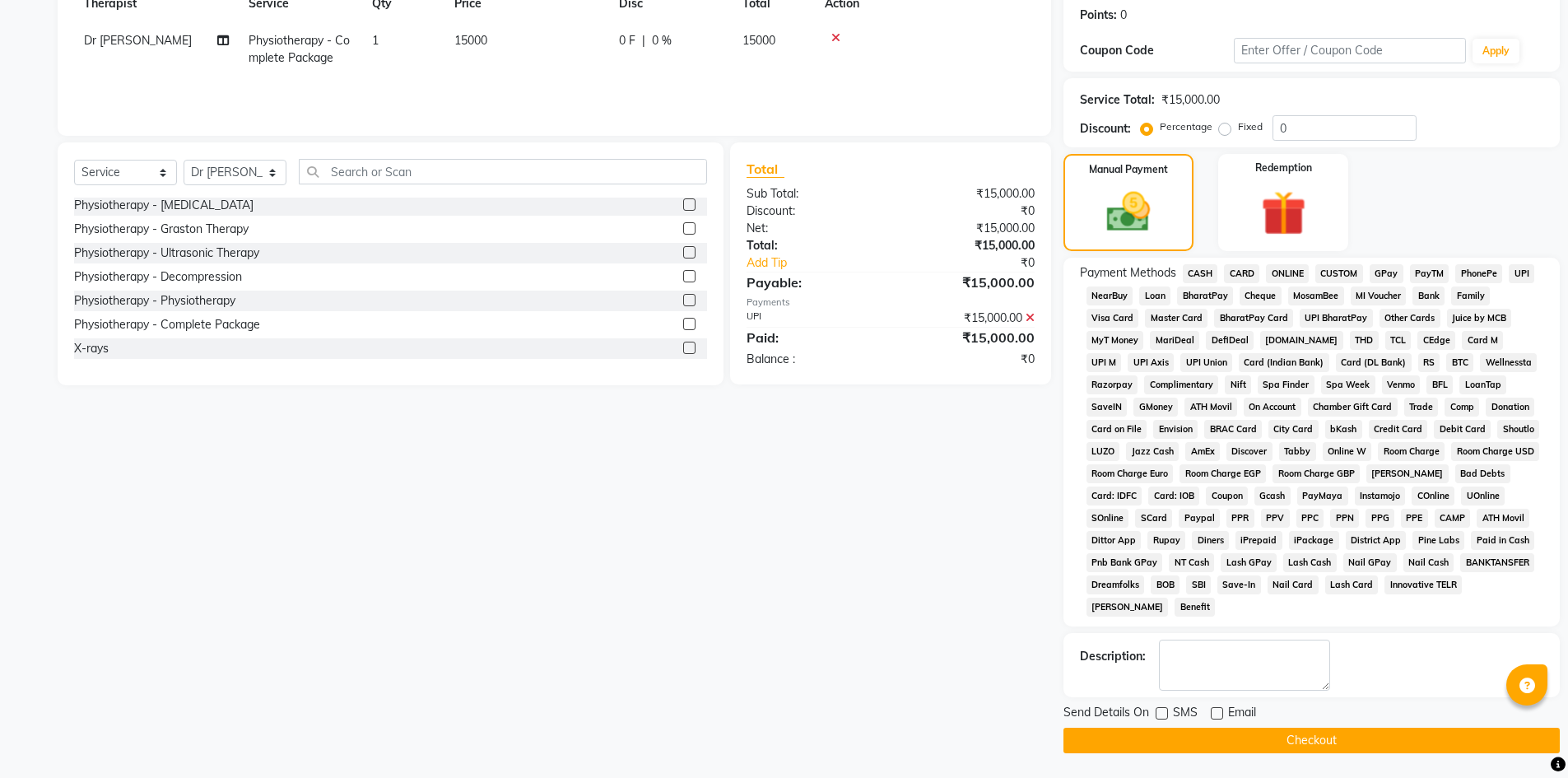
scroll to position [185, 0]
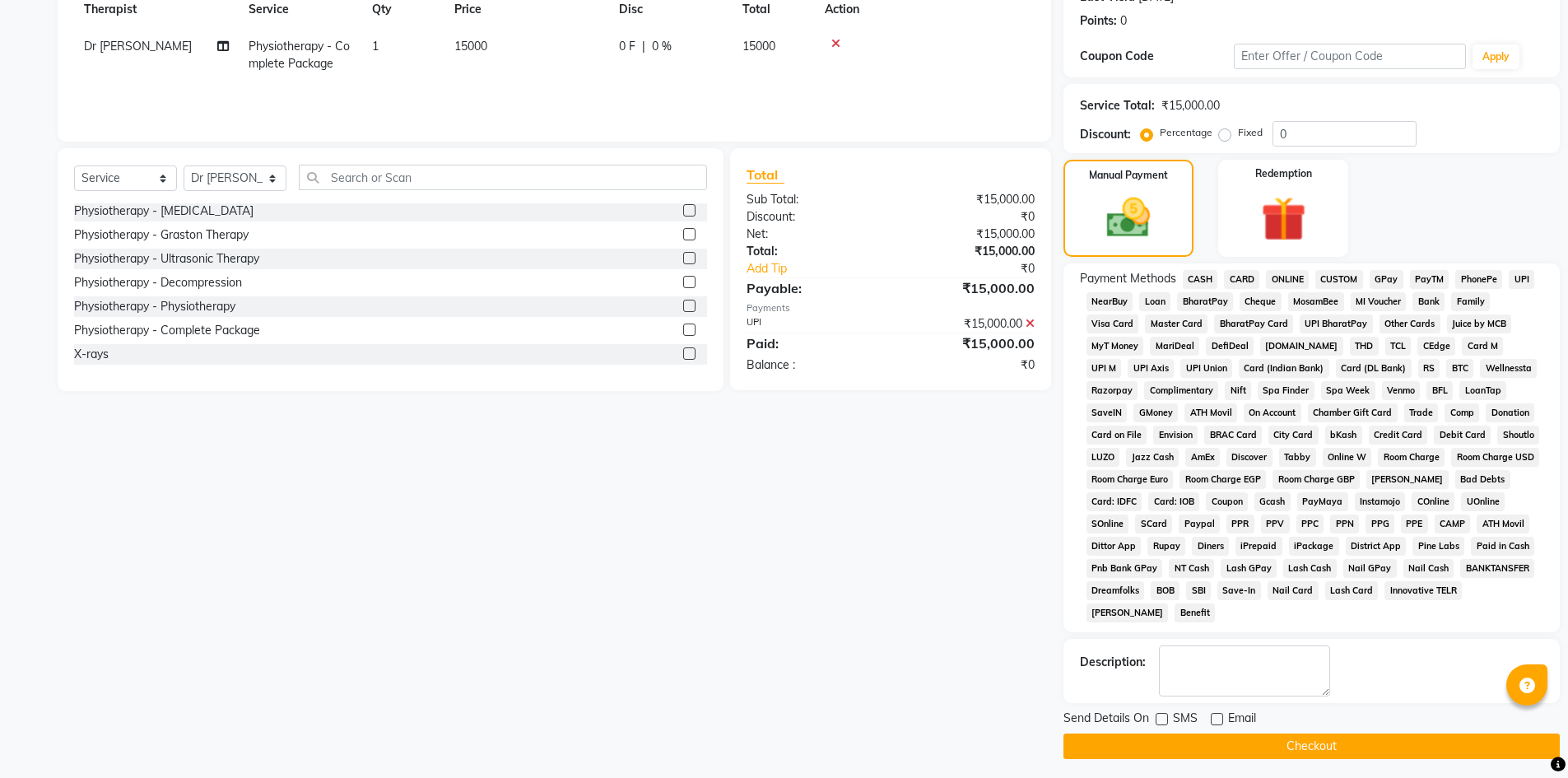
click at [1288, 735] on button "Checkout" at bounding box center [1312, 746] width 496 height 25
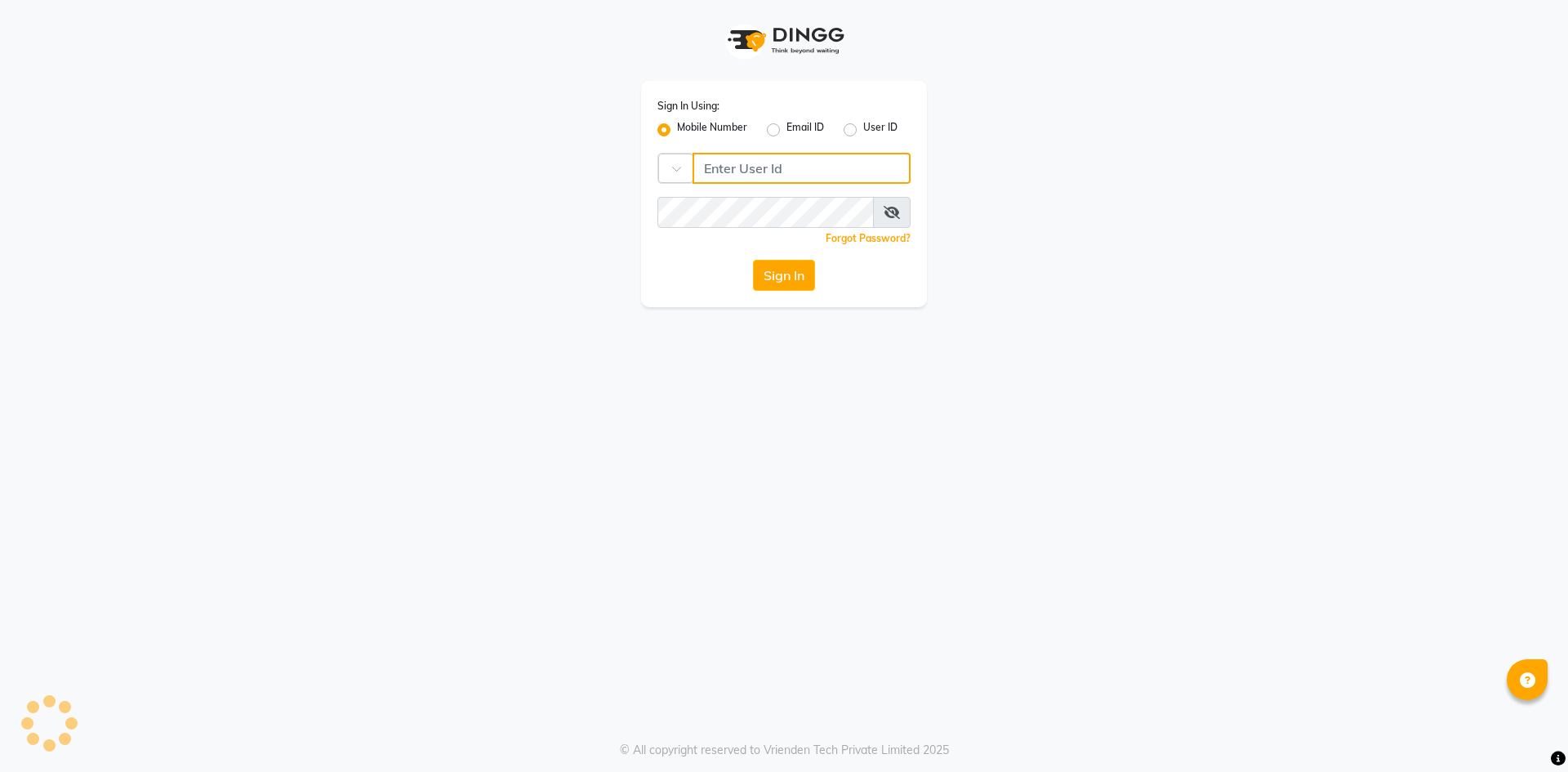
type input "8815795350"
